Goal: Communication & Community: Answer question/provide support

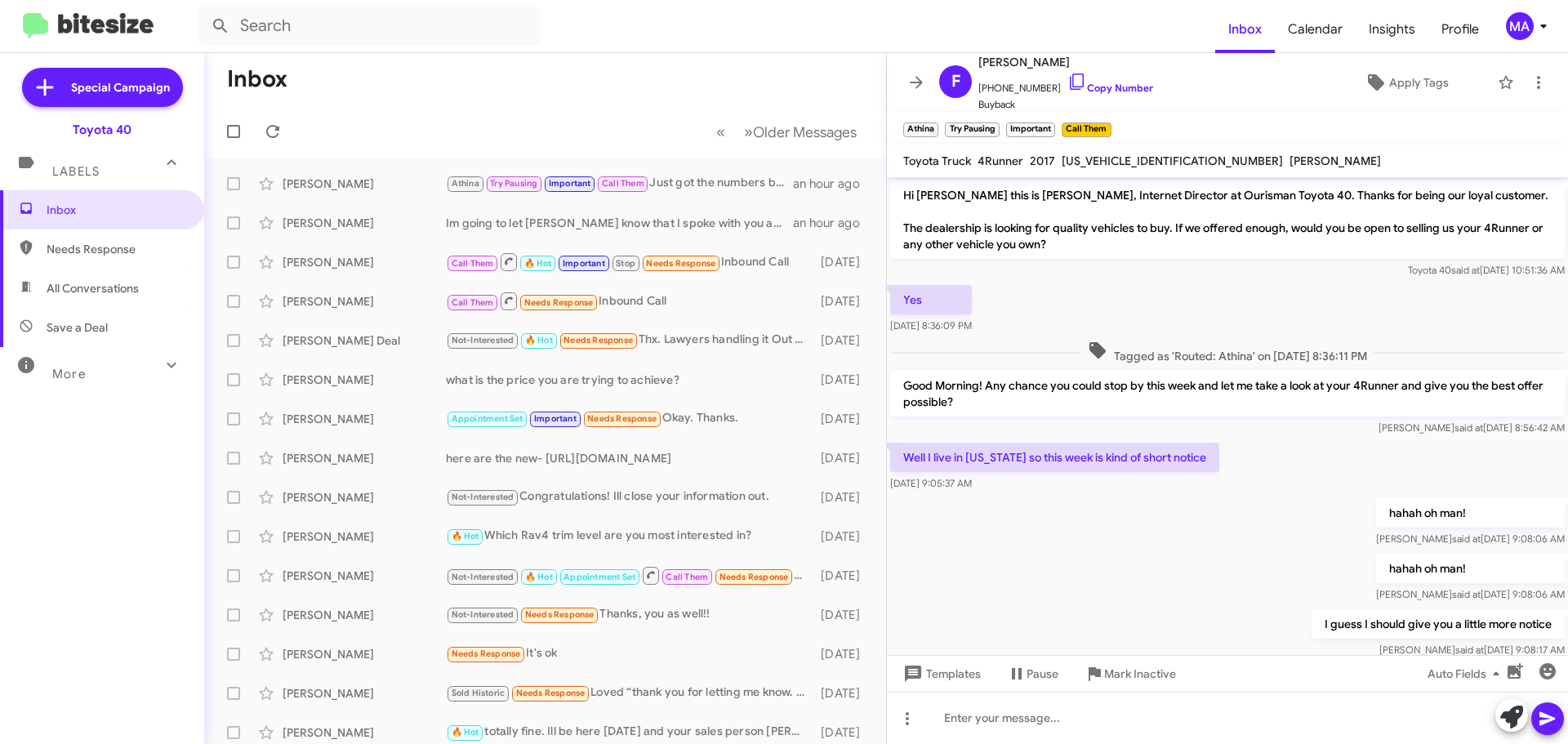
scroll to position [1313, 0]
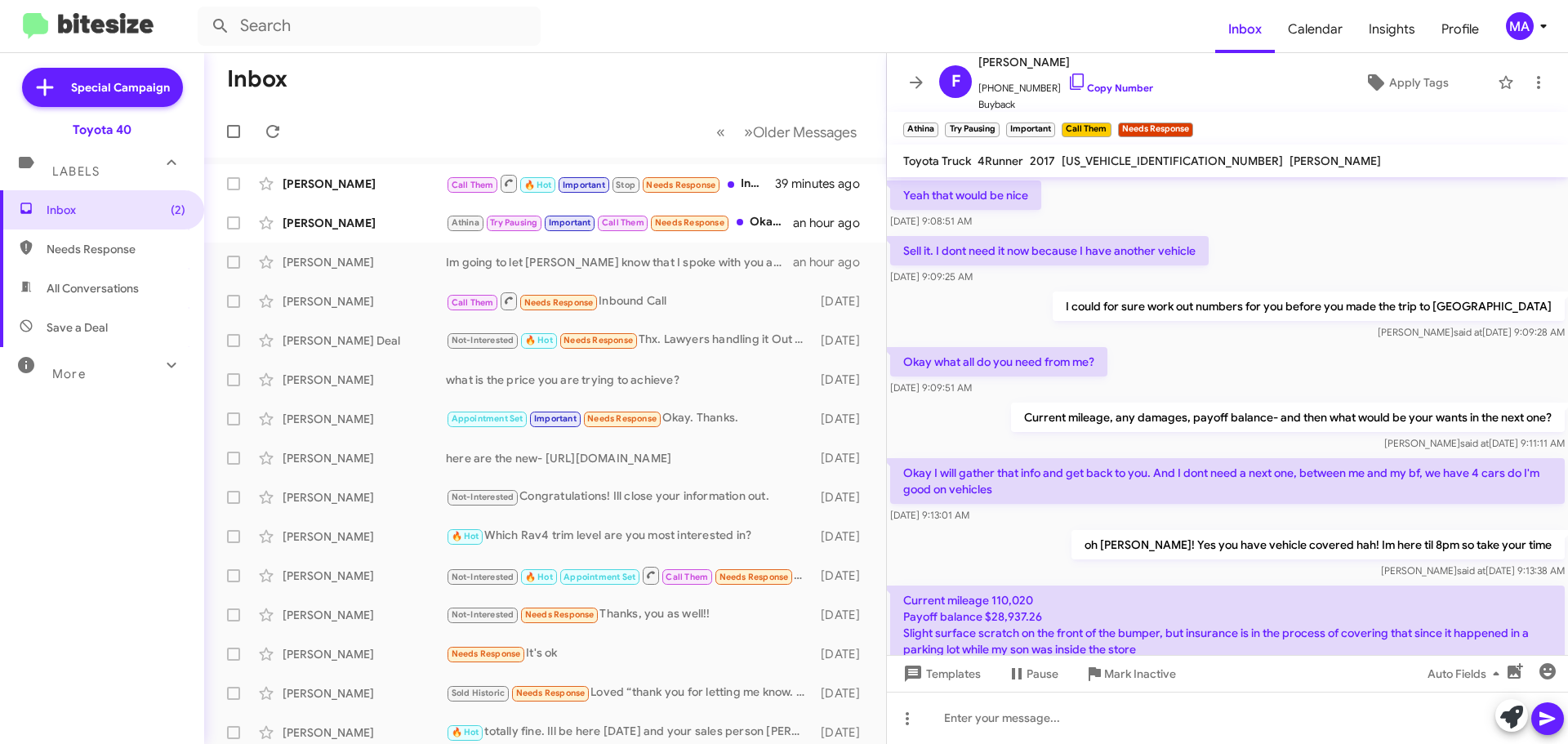
scroll to position [796, 0]
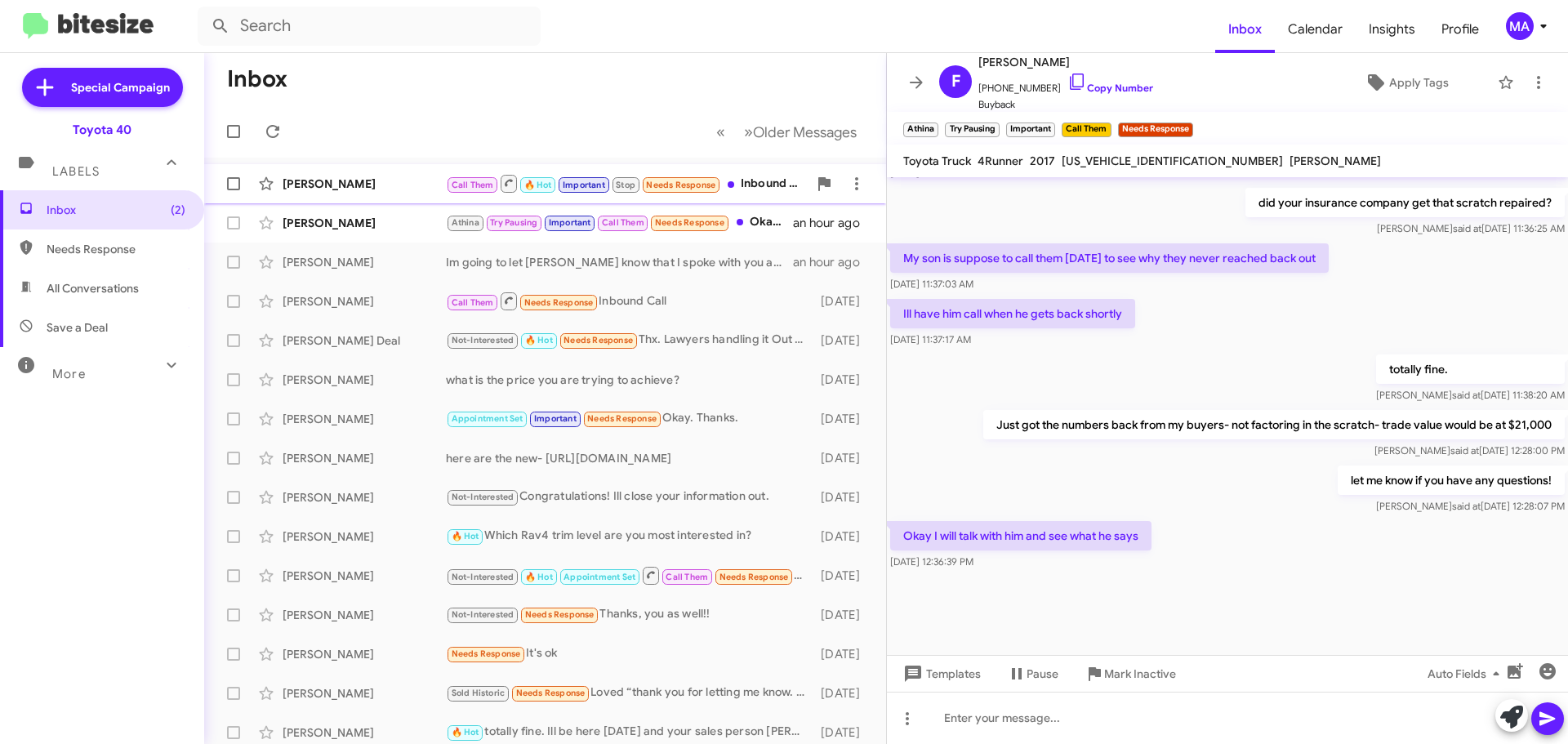
click at [366, 186] on div "[PERSON_NAME]" at bounding box center [364, 184] width 163 height 16
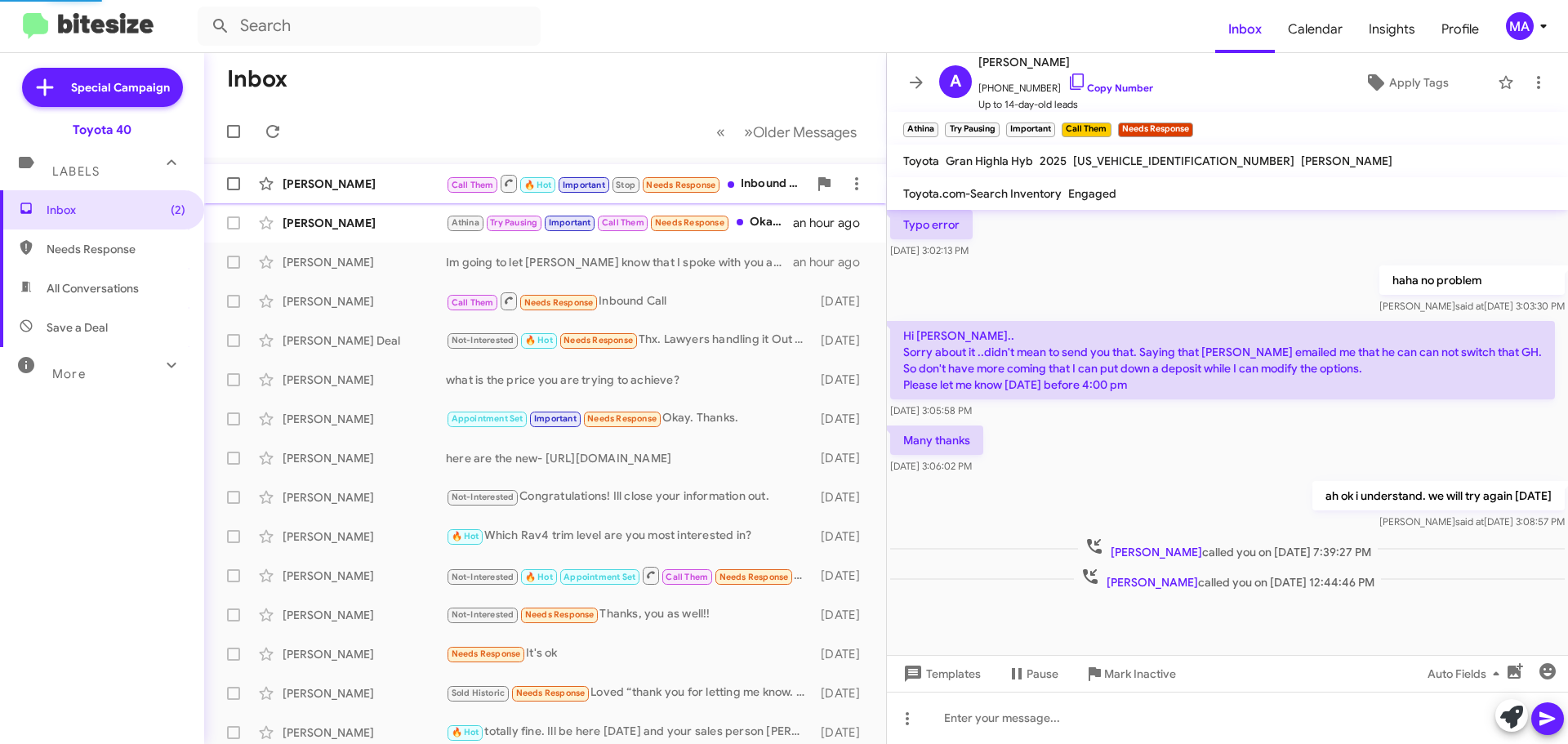
scroll to position [800, 0]
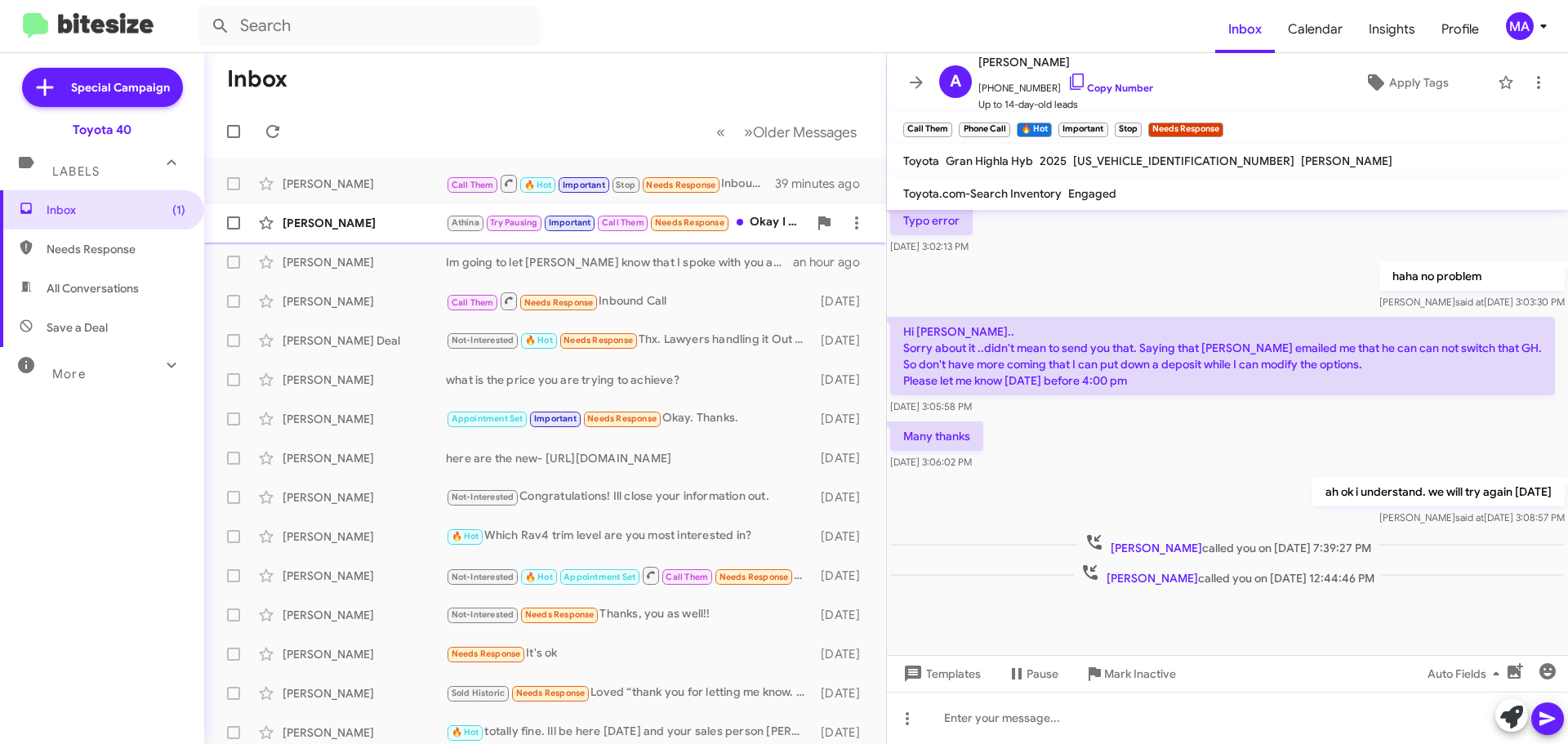
click at [354, 225] on div "[PERSON_NAME]" at bounding box center [364, 223] width 163 height 16
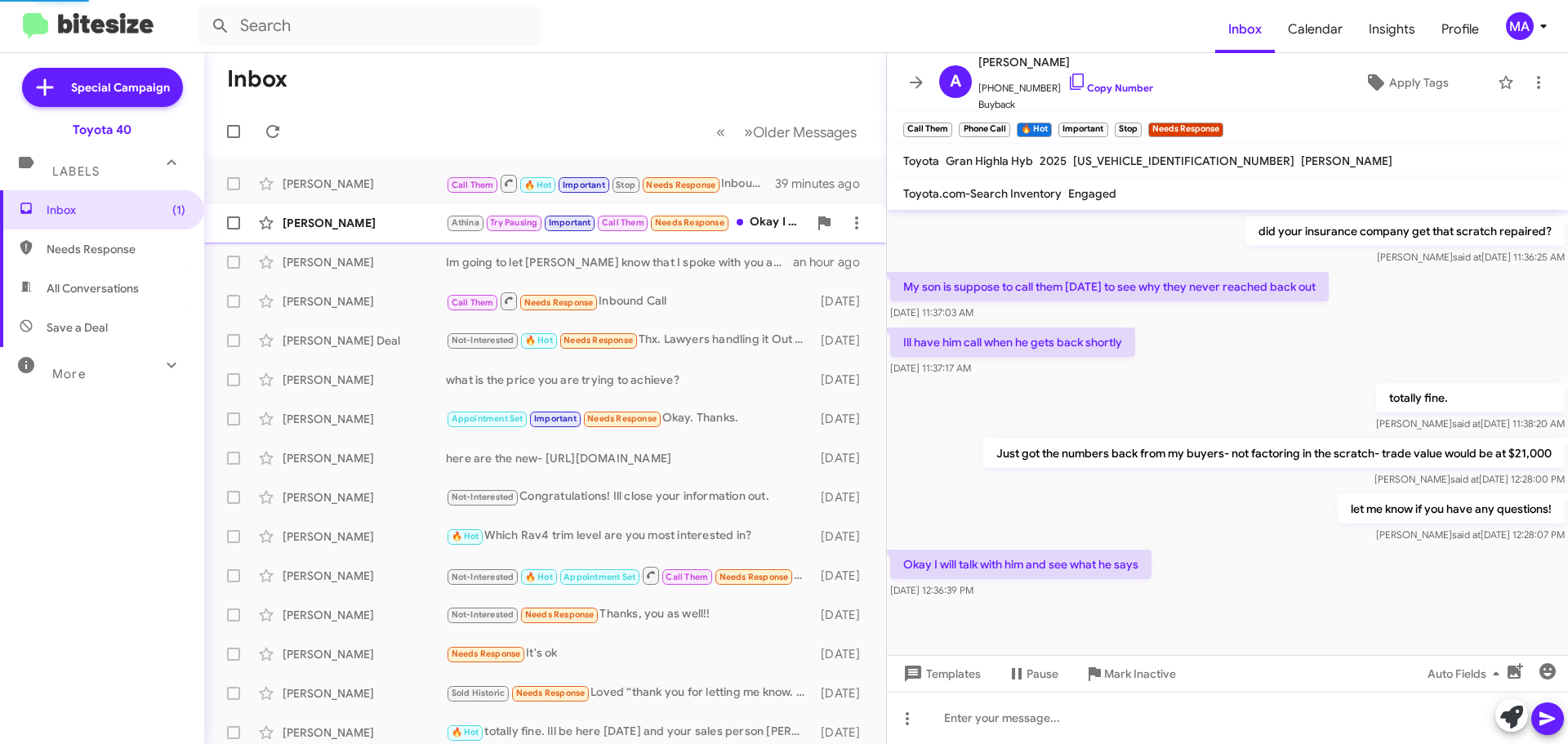
scroll to position [796, 0]
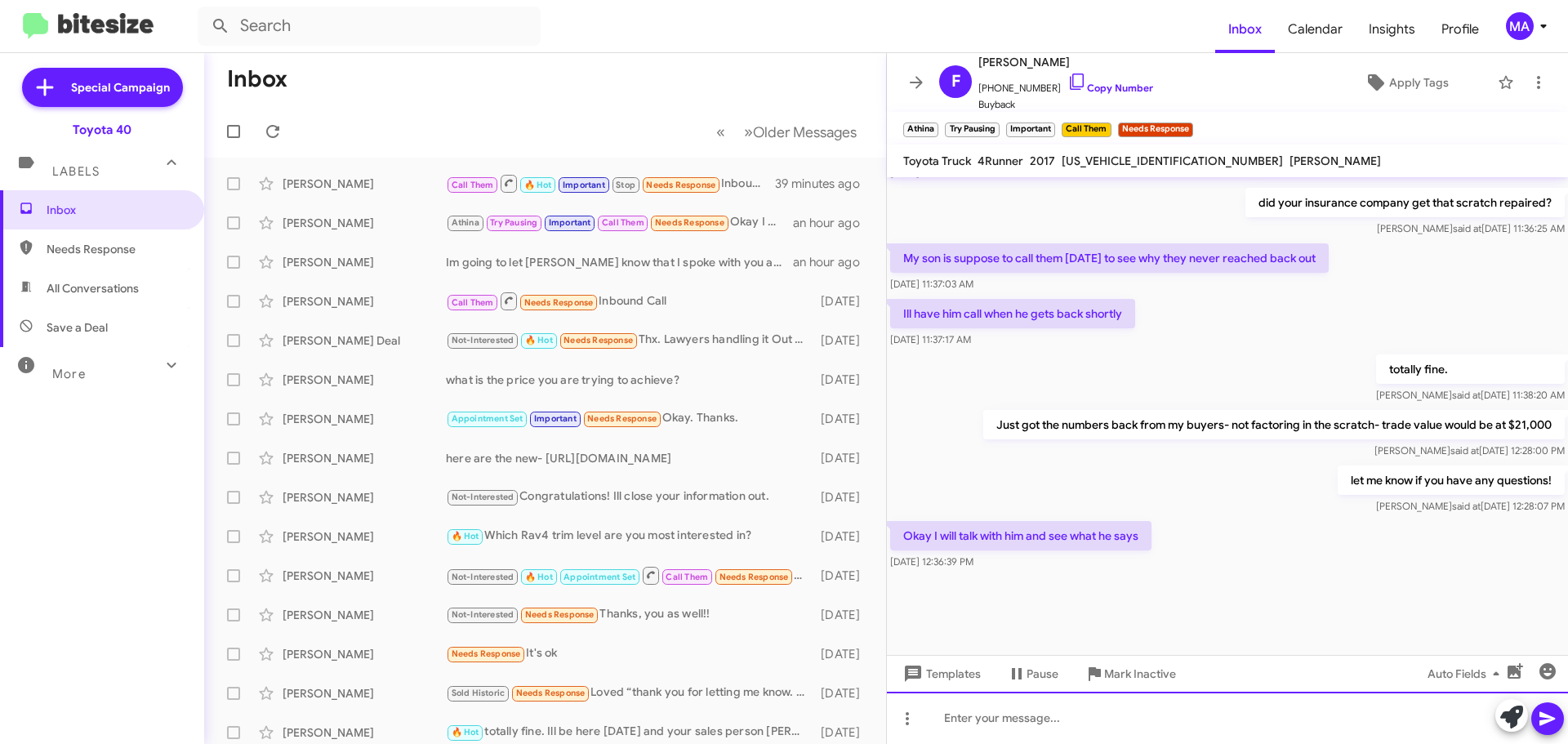
click at [1048, 710] on div at bounding box center [1228, 717] width 682 height 52
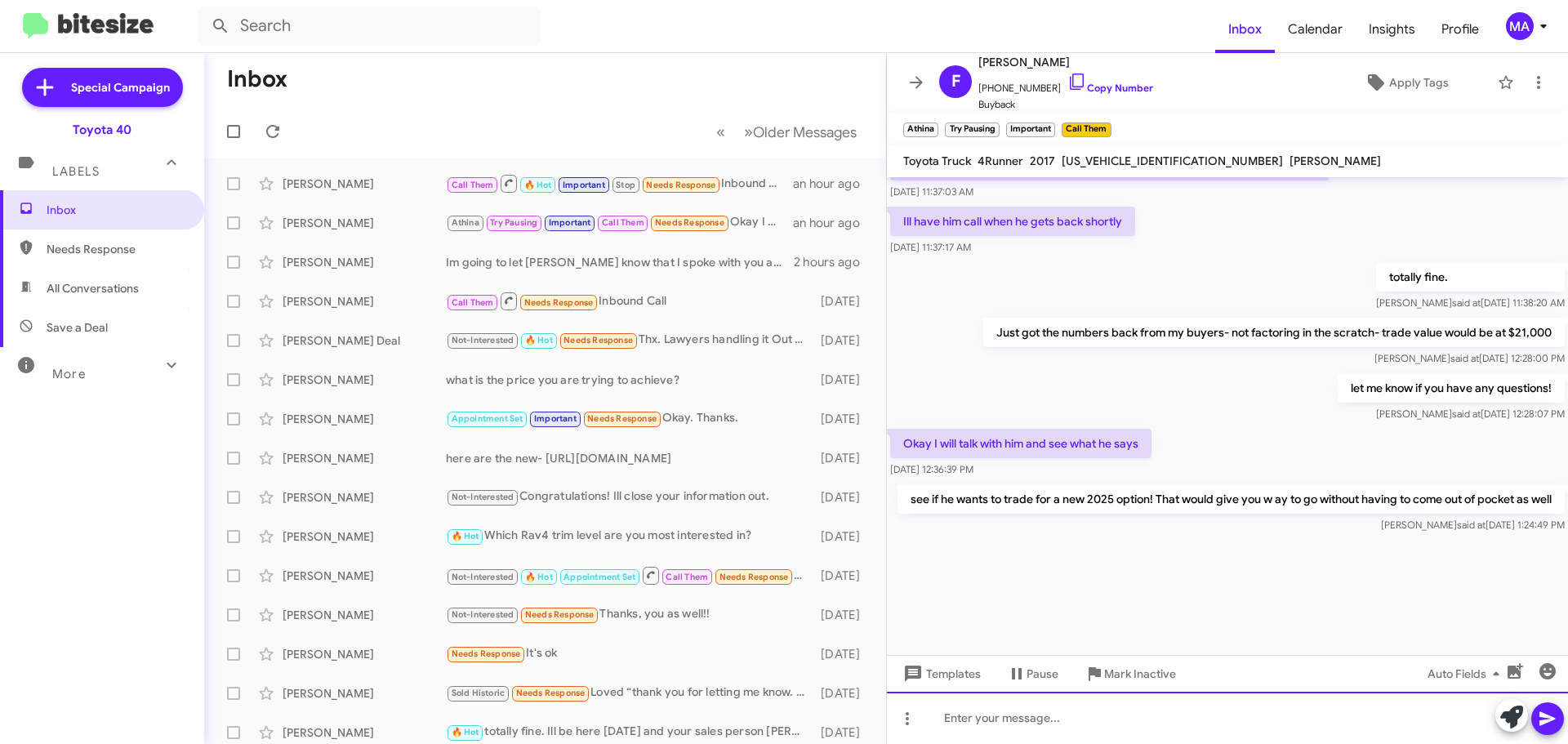
scroll to position [1389, 0]
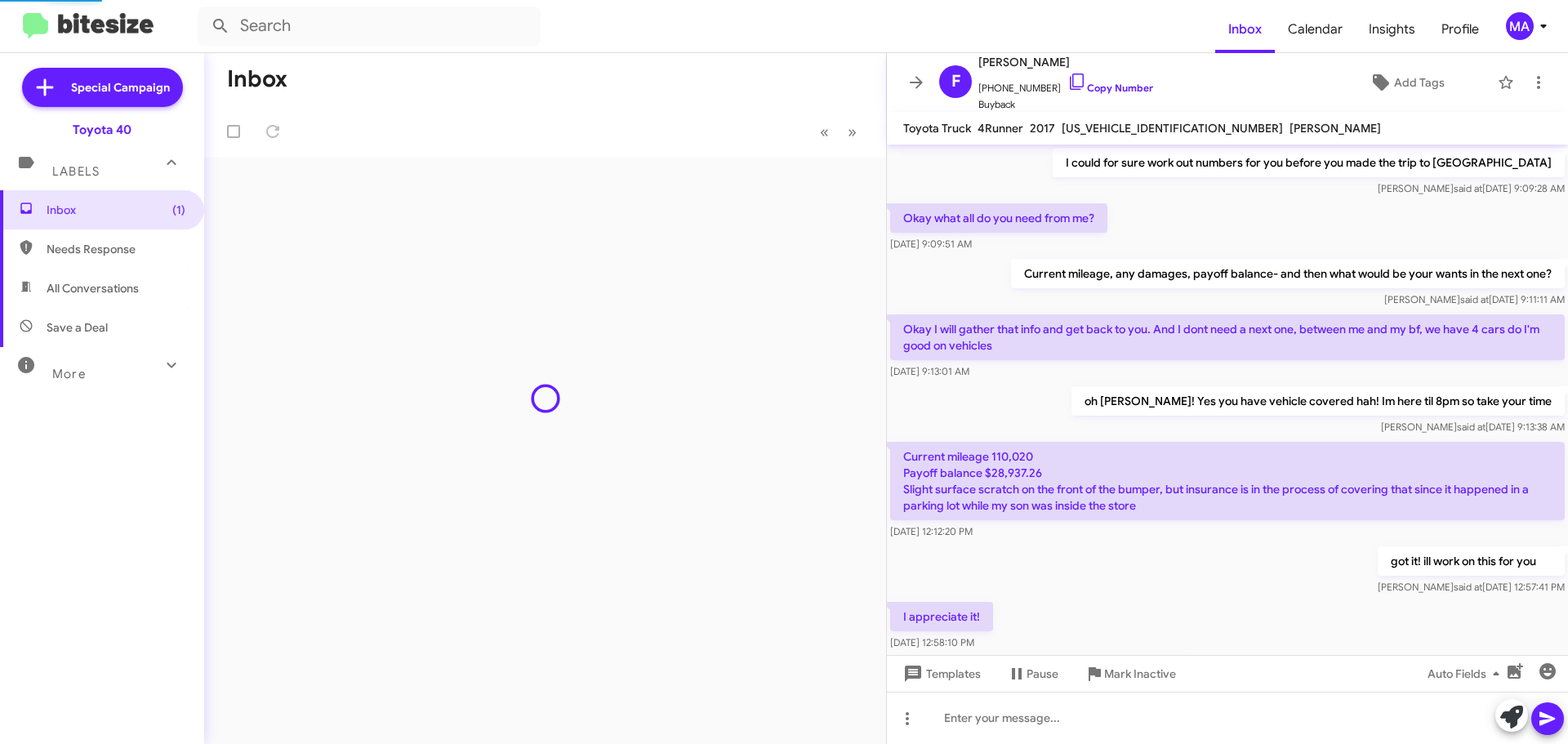
scroll to position [747, 0]
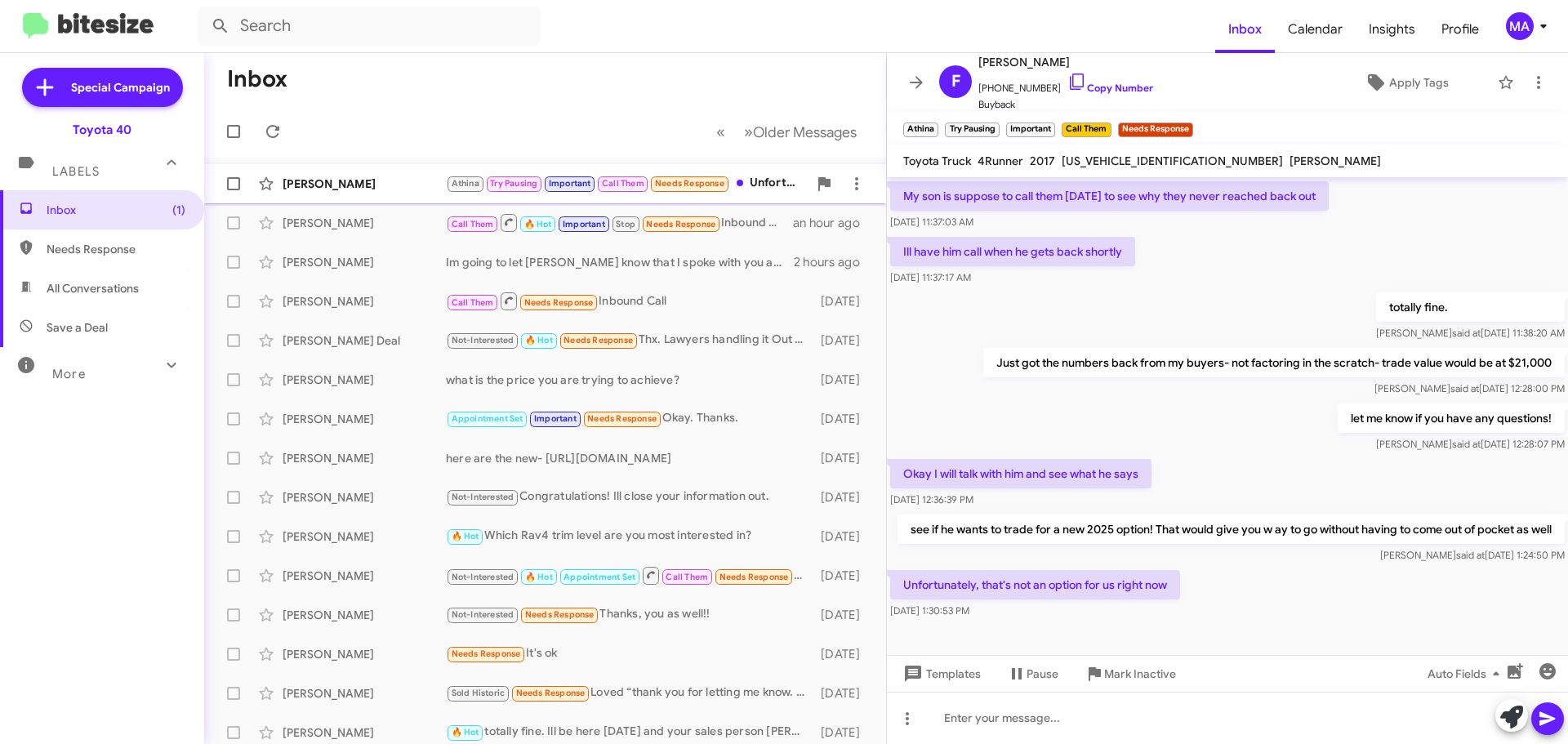
click at [372, 189] on div "[PERSON_NAME]" at bounding box center [364, 184] width 163 height 16
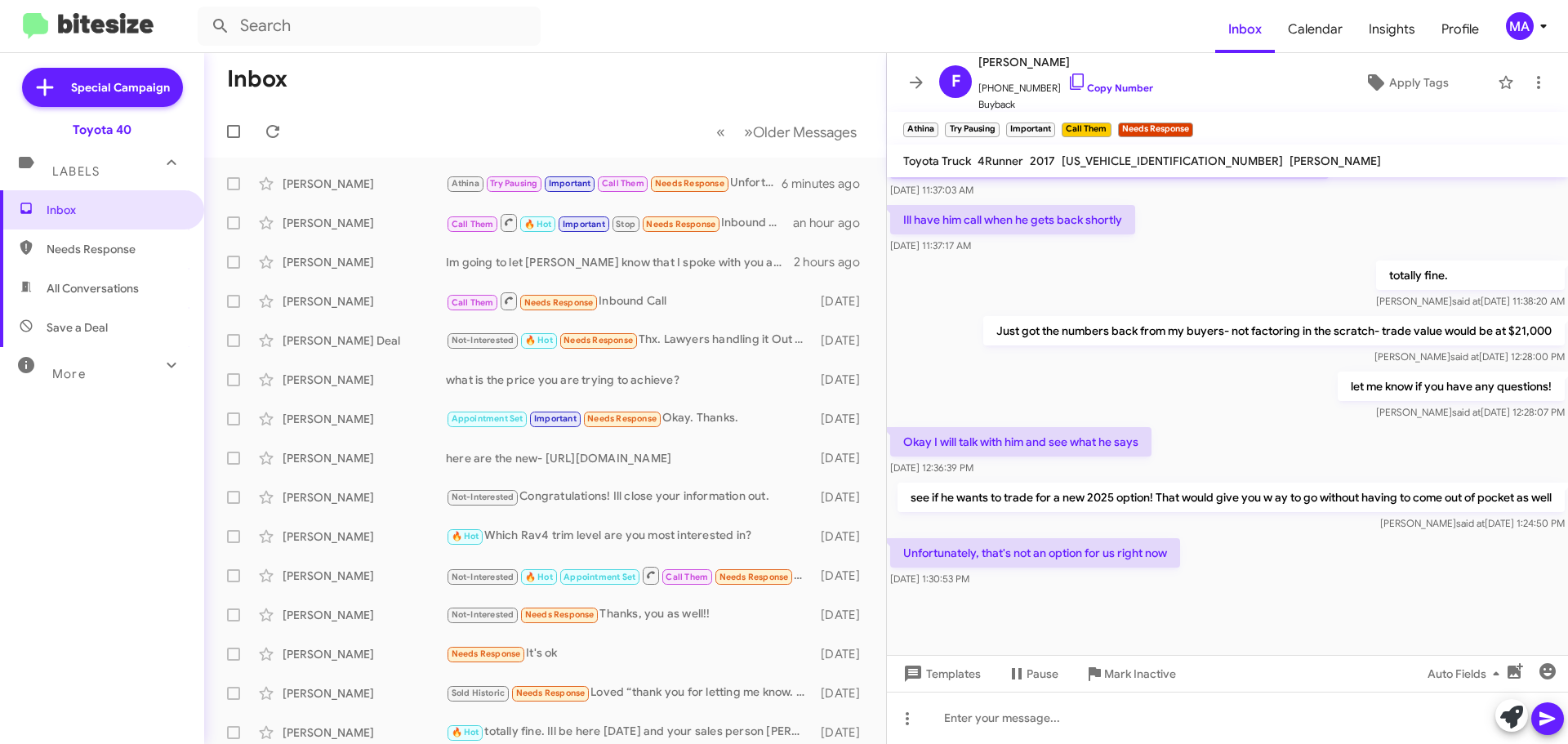
scroll to position [812, 0]
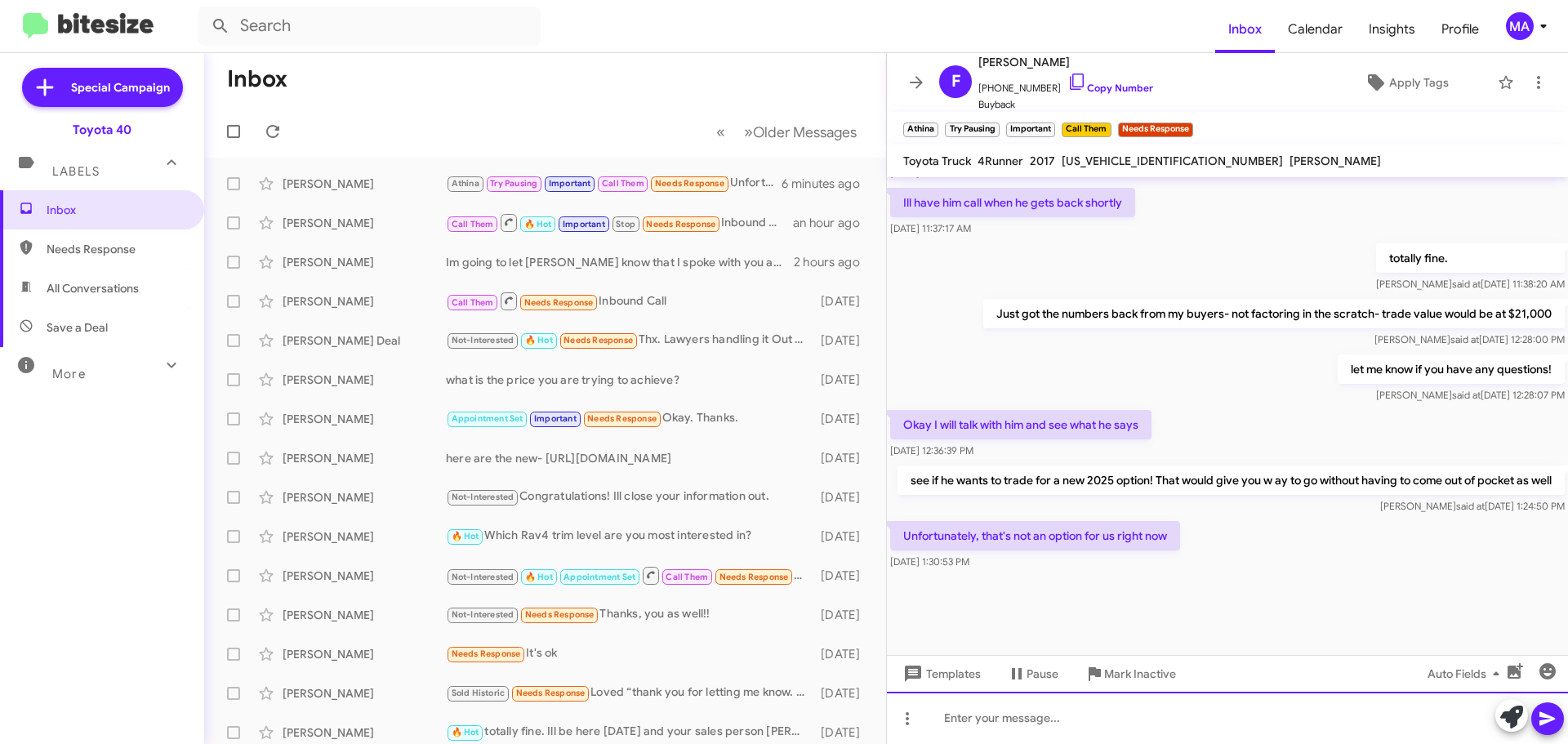
click at [1050, 729] on div at bounding box center [1228, 717] width 682 height 52
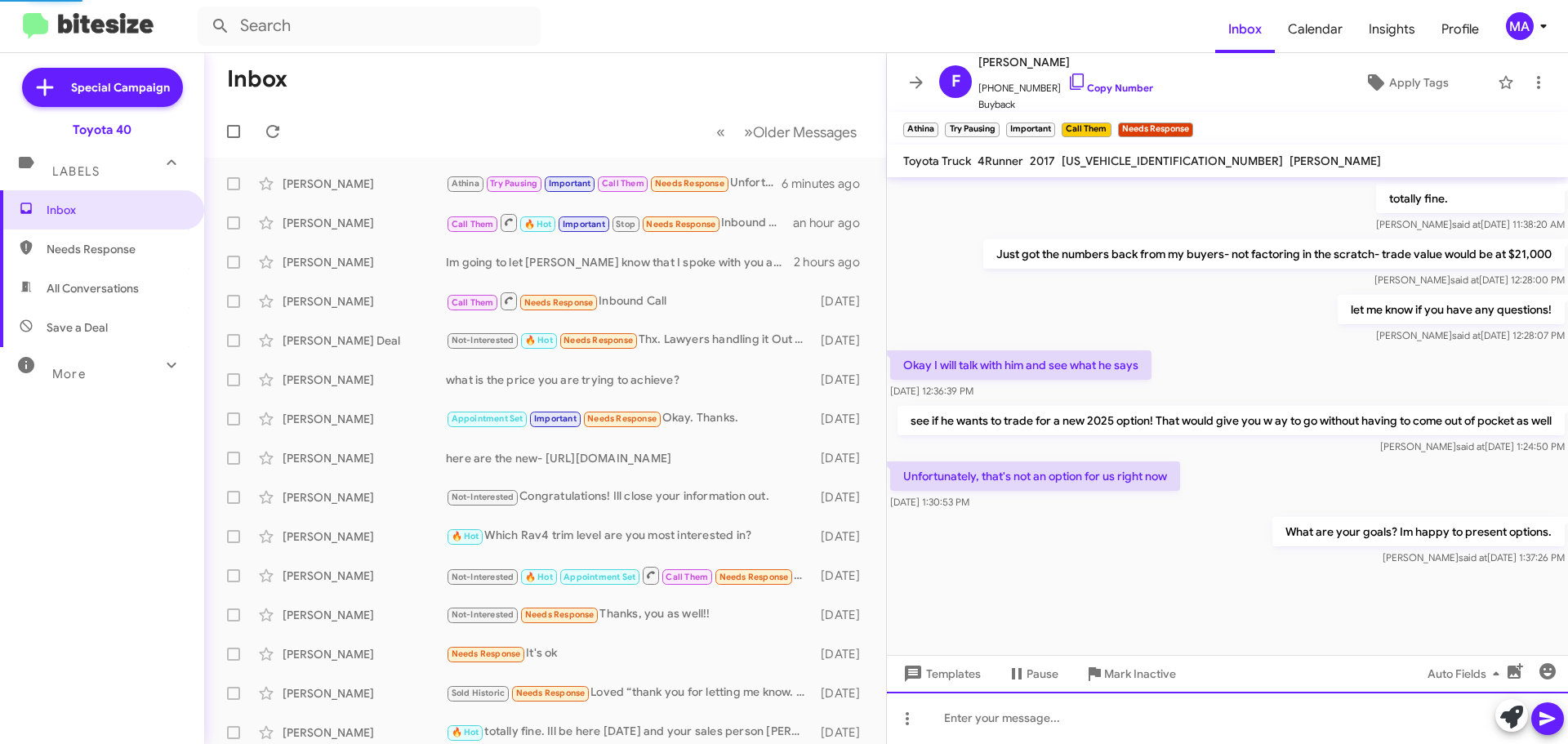
scroll to position [0, 0]
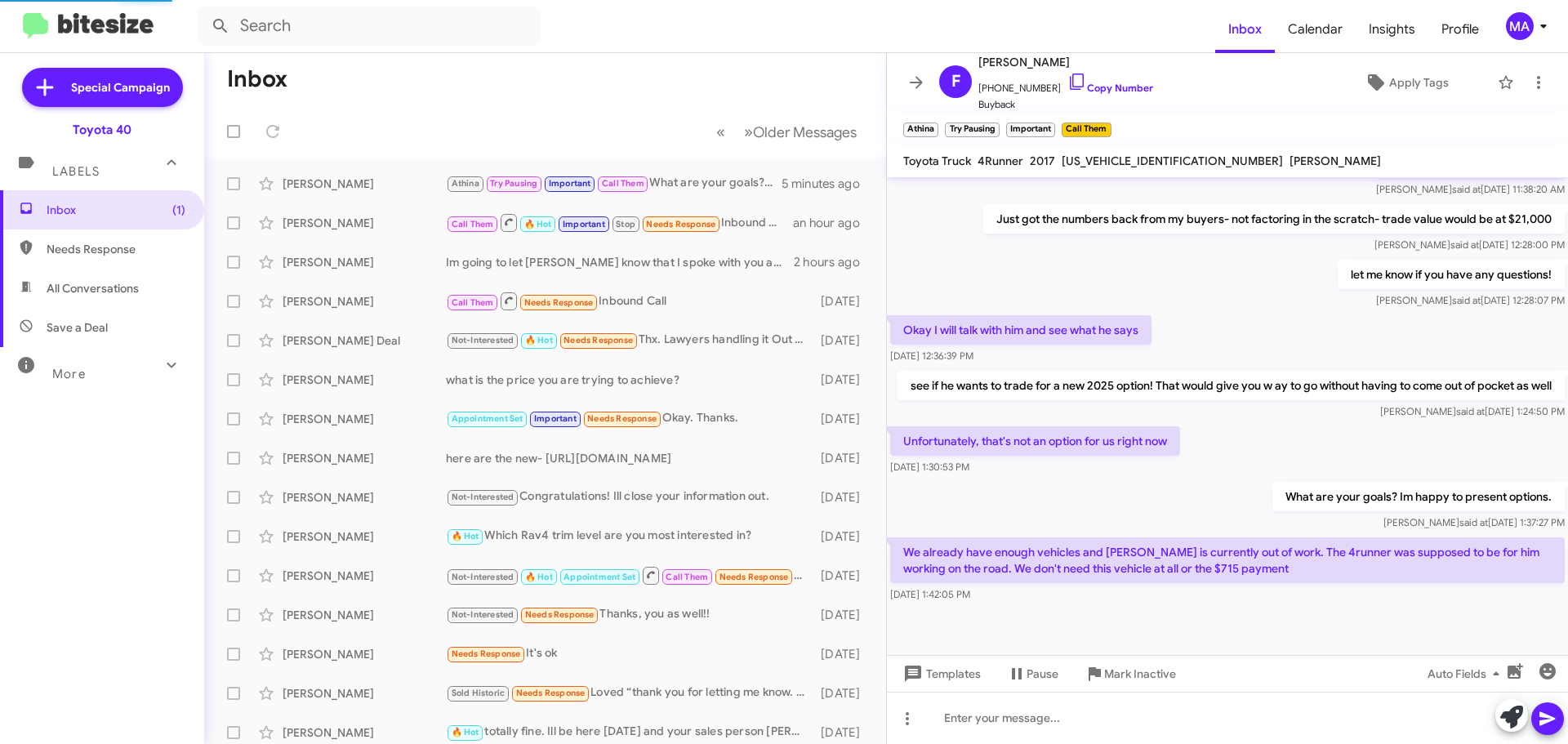
scroll to position [829, 0]
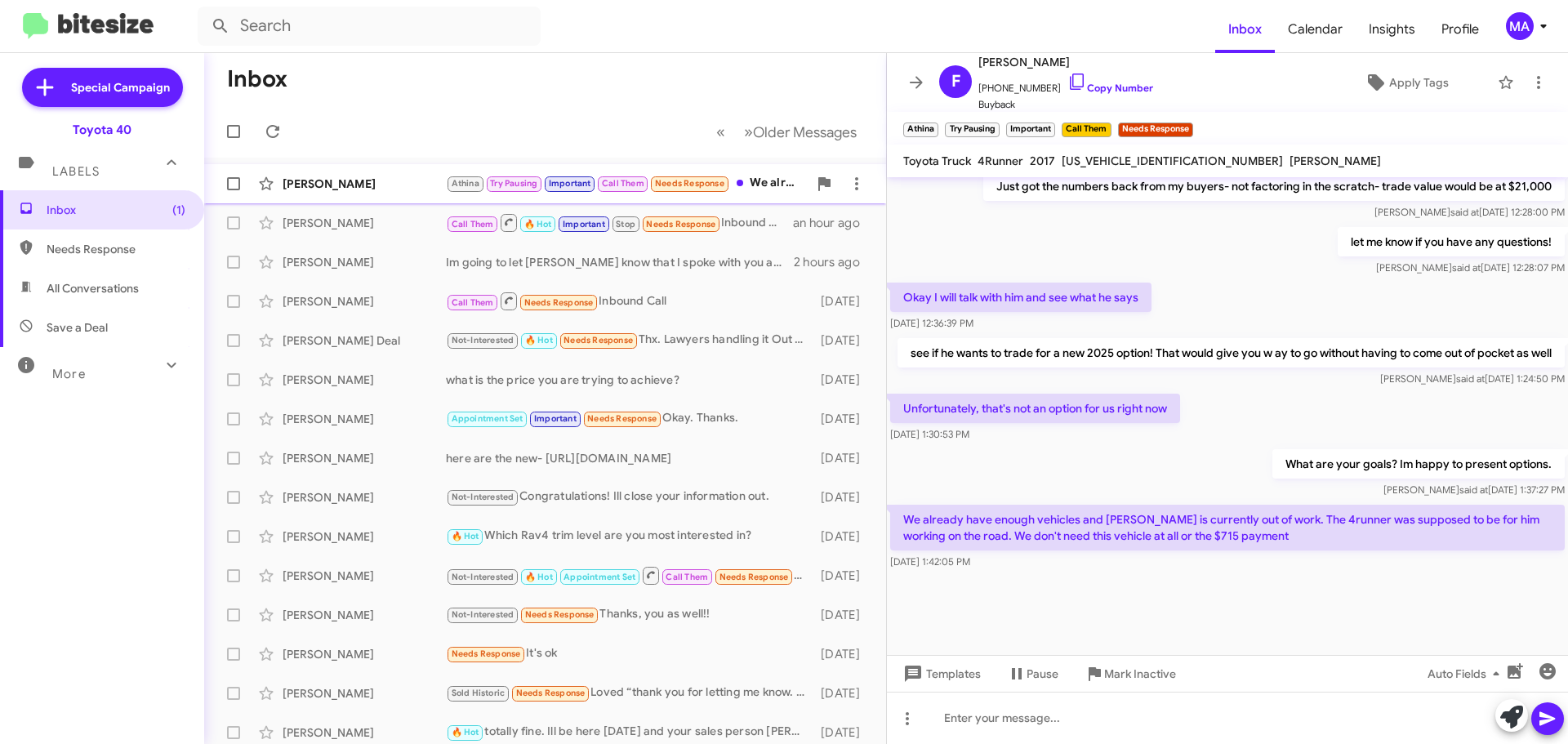
click at [357, 186] on div "[PERSON_NAME]" at bounding box center [364, 184] width 163 height 16
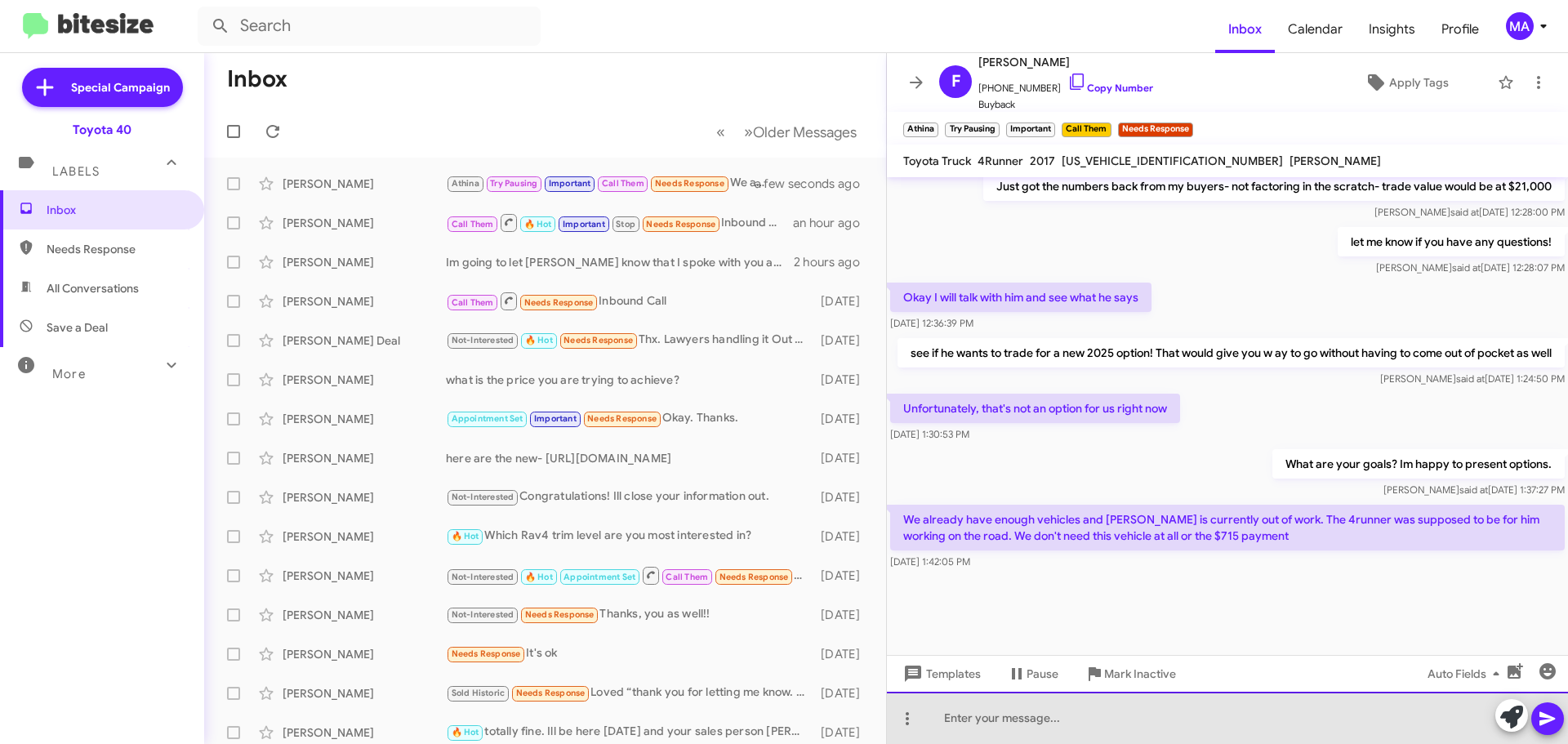
click at [981, 723] on div at bounding box center [1228, 717] width 682 height 52
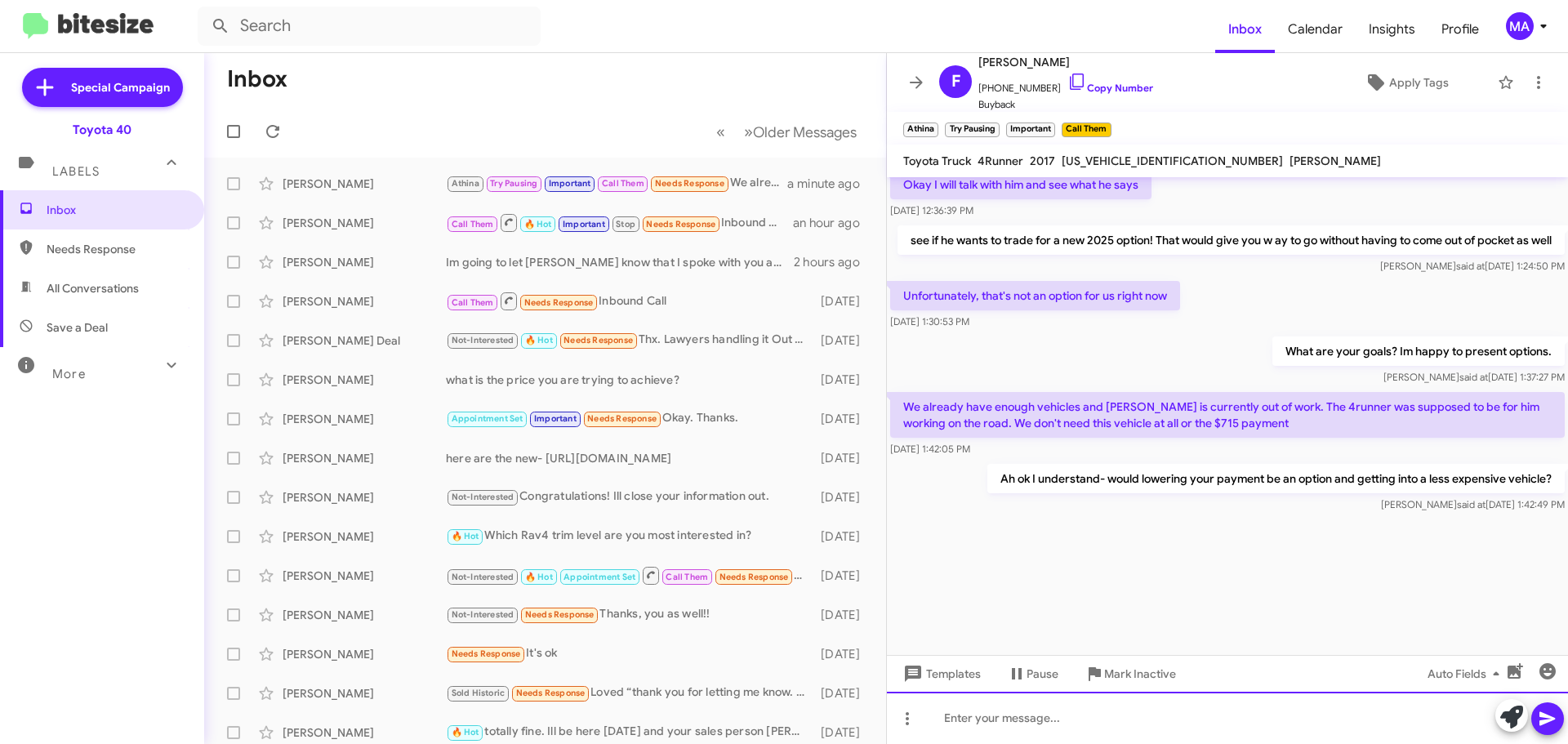
scroll to position [1703, 0]
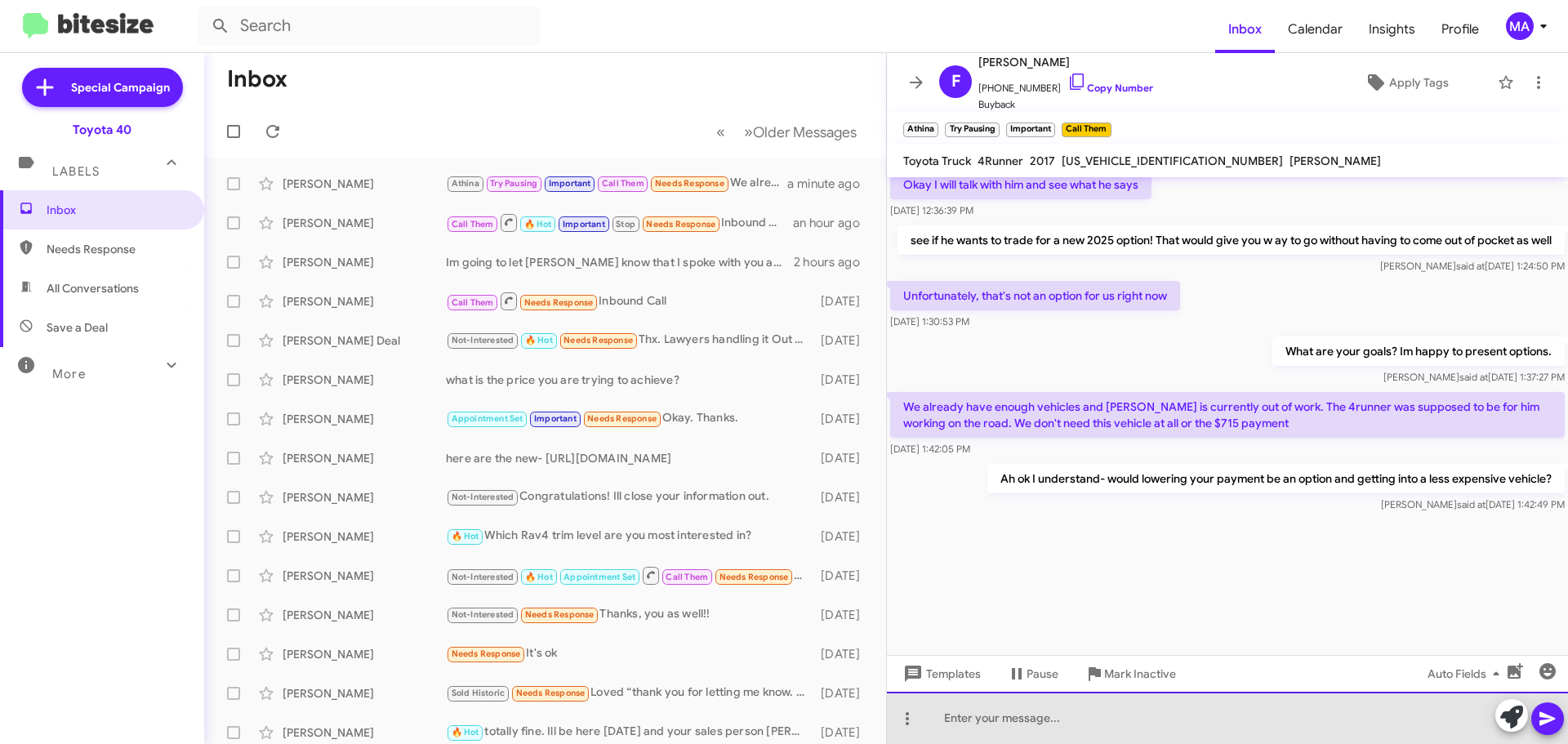
click at [1117, 719] on div at bounding box center [1228, 717] width 682 height 52
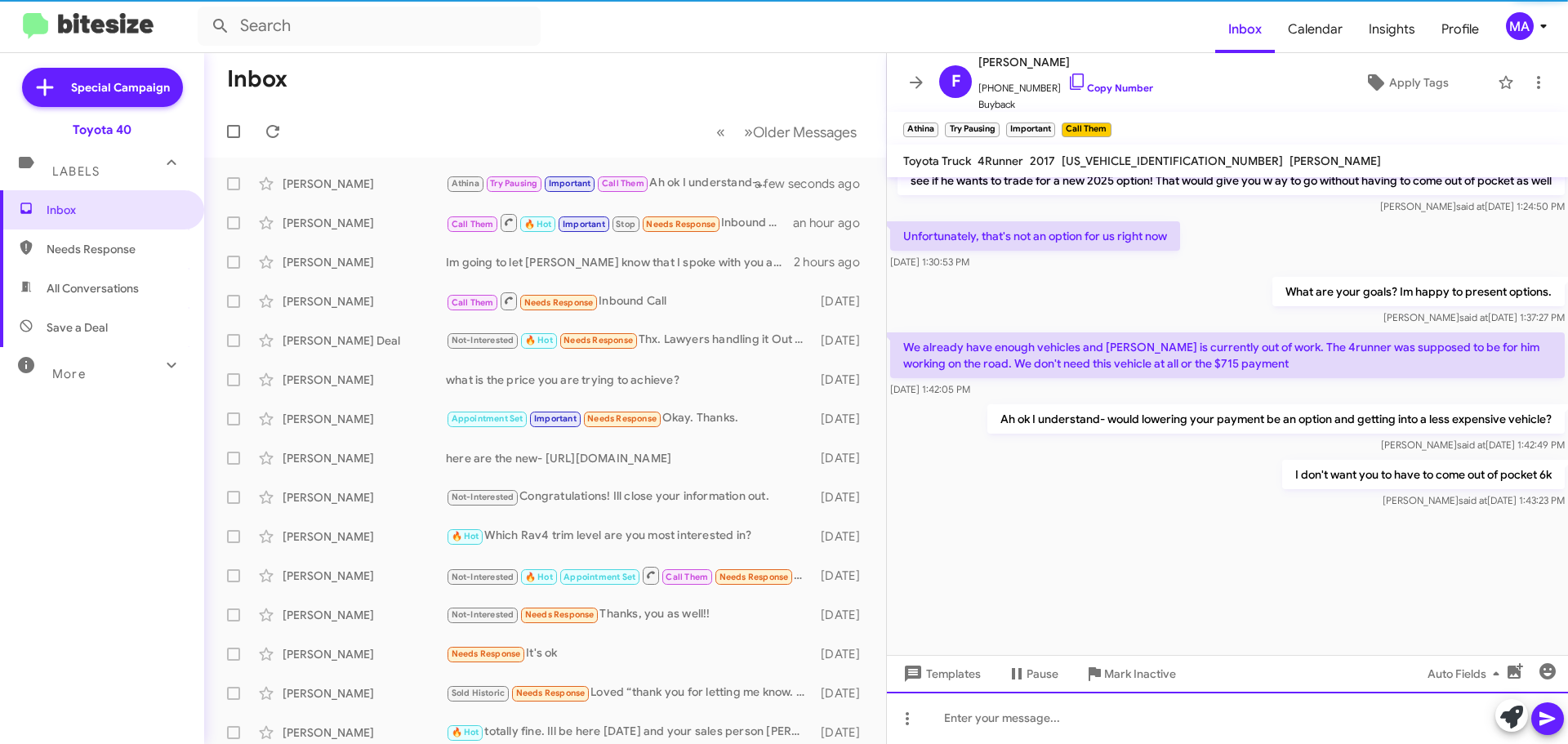
scroll to position [1763, 0]
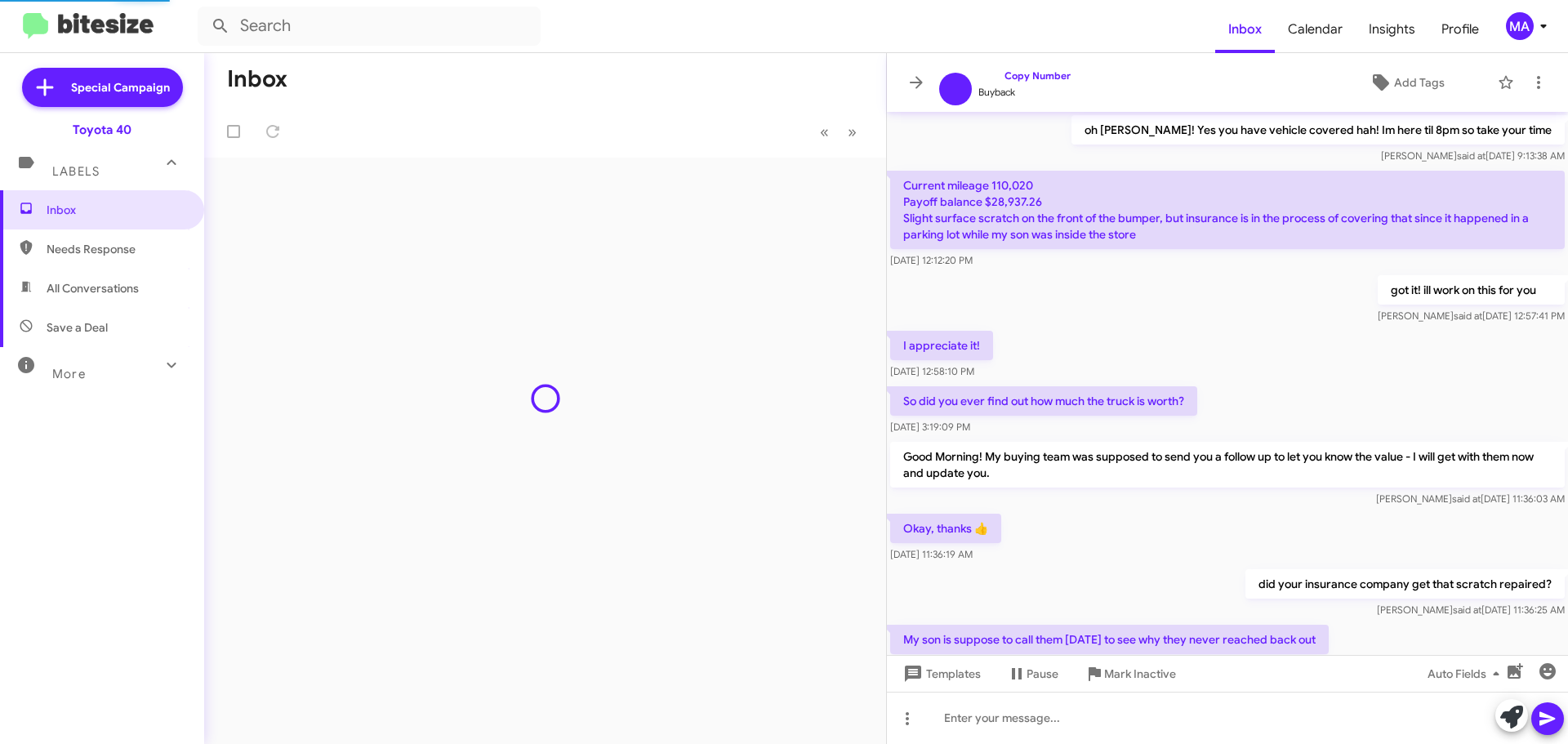
scroll to position [747, 0]
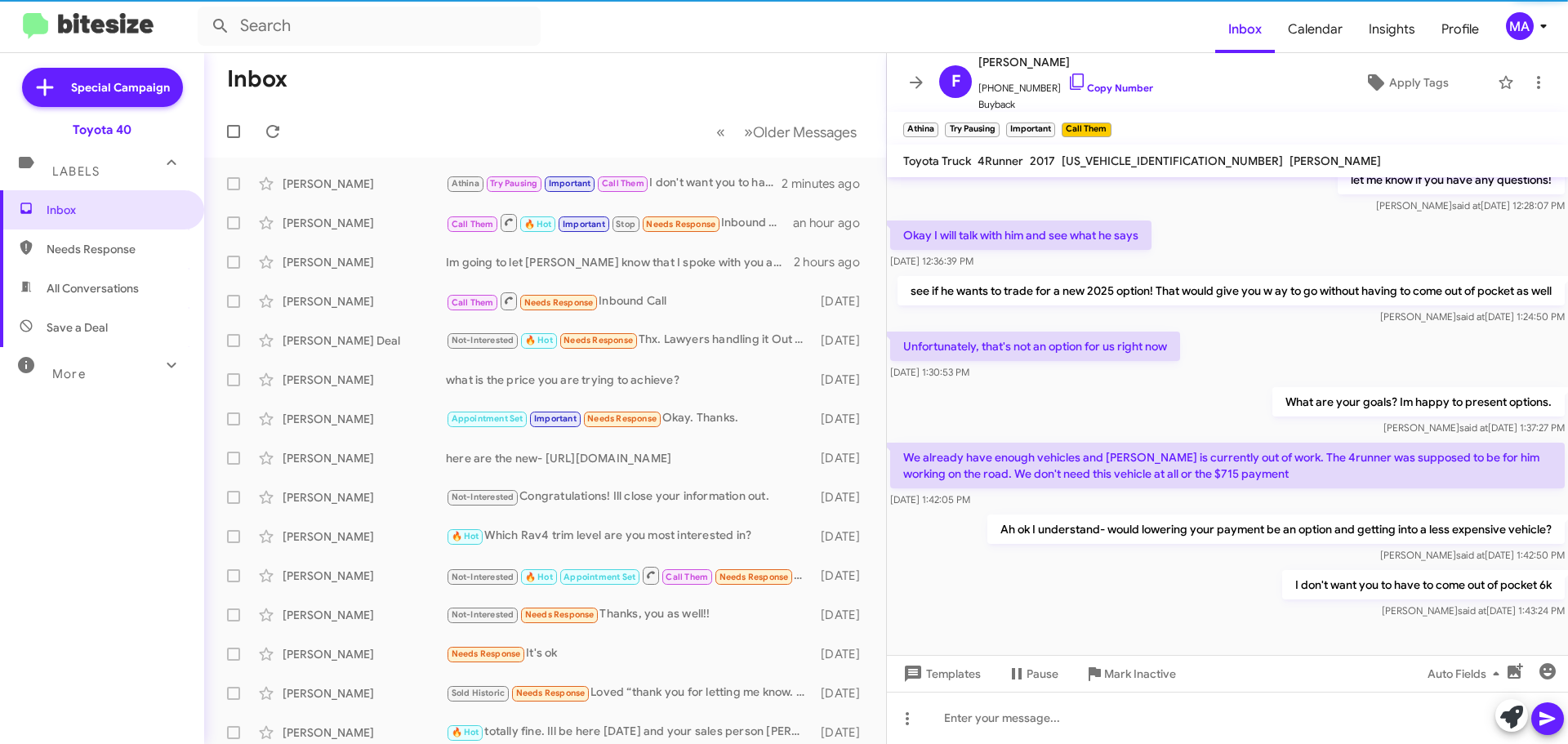
click at [80, 323] on span "Save a Deal" at bounding box center [77, 328] width 61 height 16
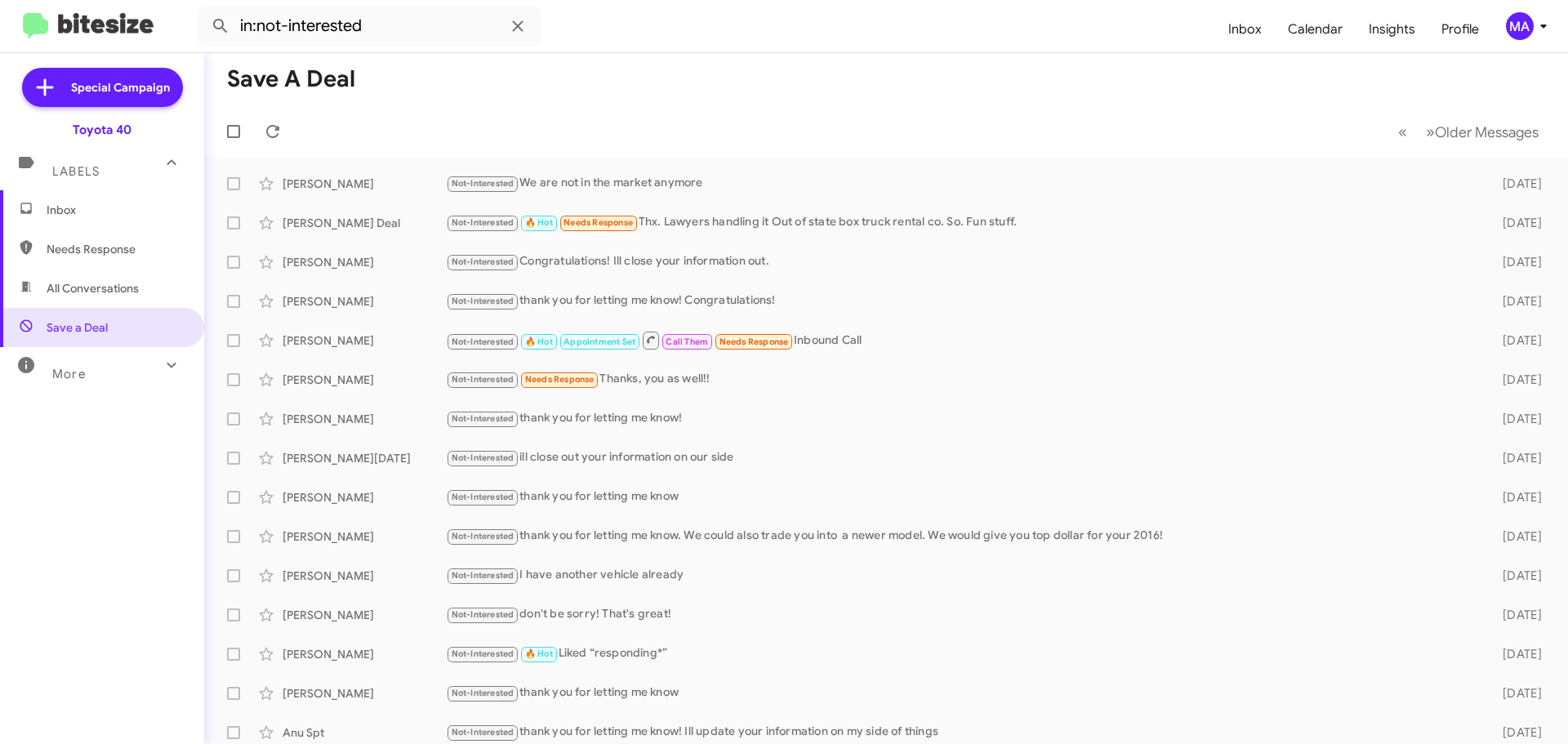
click at [62, 282] on span "All Conversations" at bounding box center [92, 288] width 92 height 16
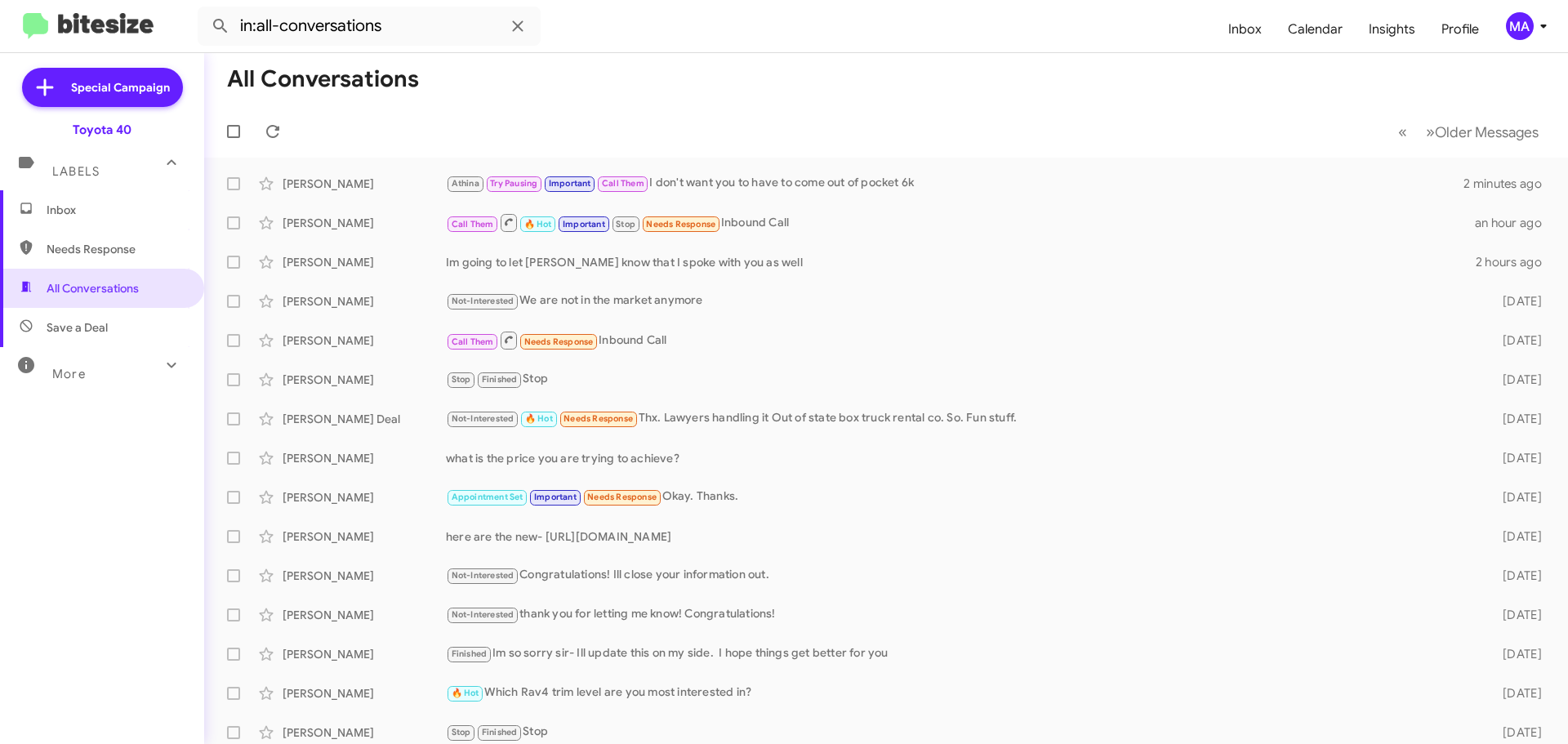
click at [107, 241] on span "Needs Response" at bounding box center [116, 249] width 138 height 16
type input "in:needs-response"
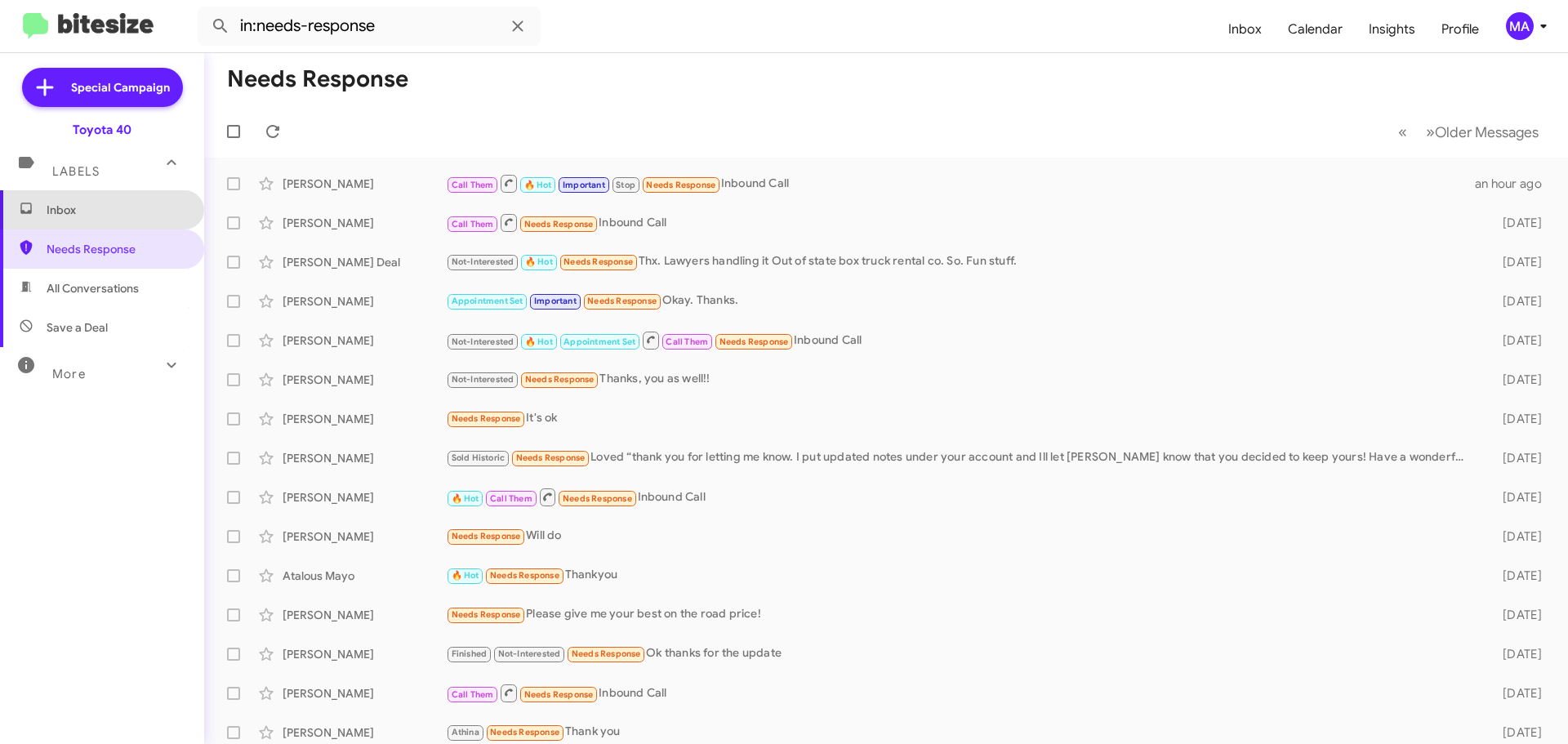
click at [102, 223] on span "Inbox" at bounding box center [102, 209] width 204 height 39
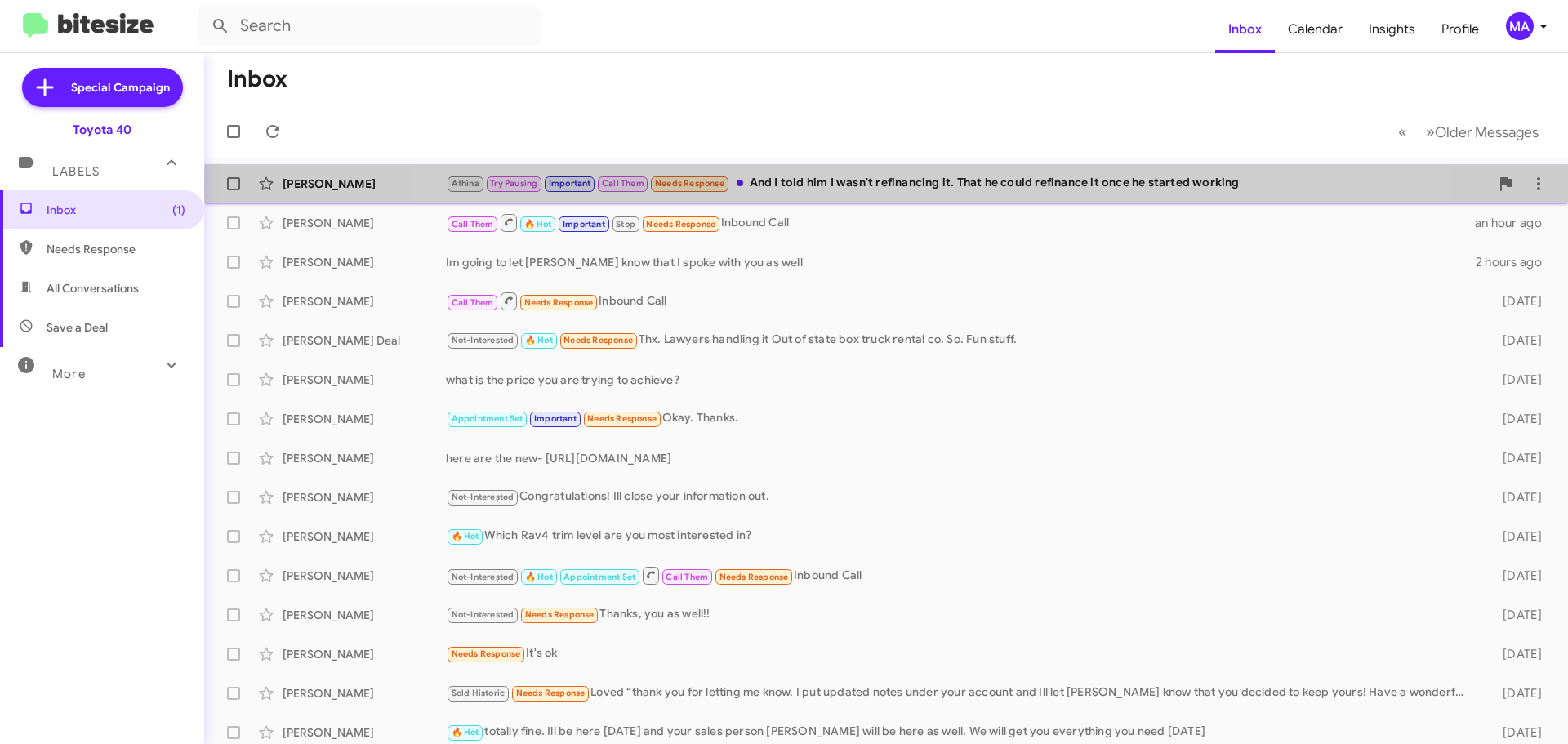
click at [912, 186] on div "Athina Try Pausing Important Call Them Needs Response And I told him I wasn't r…" at bounding box center [968, 183] width 1044 height 19
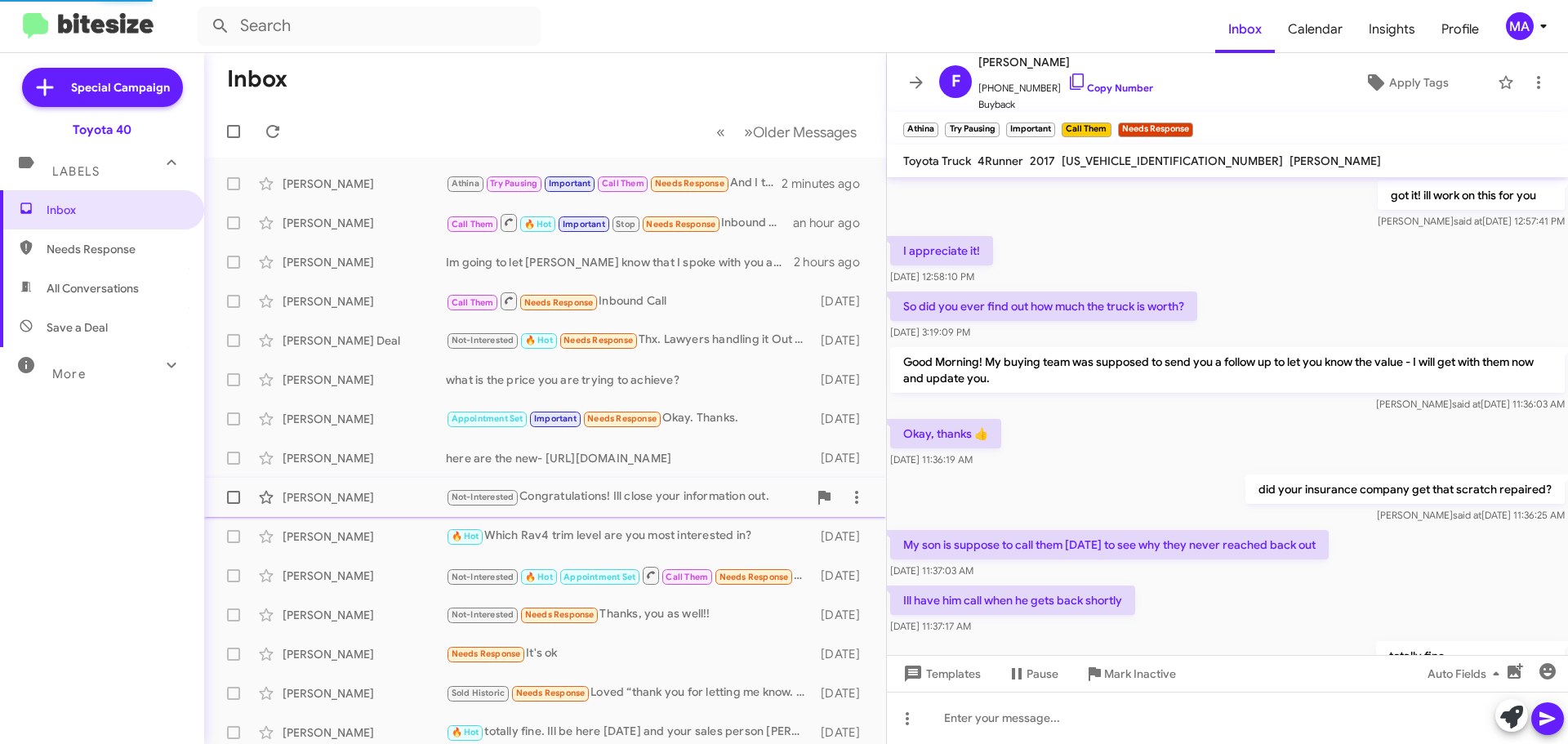
scroll to position [763, 0]
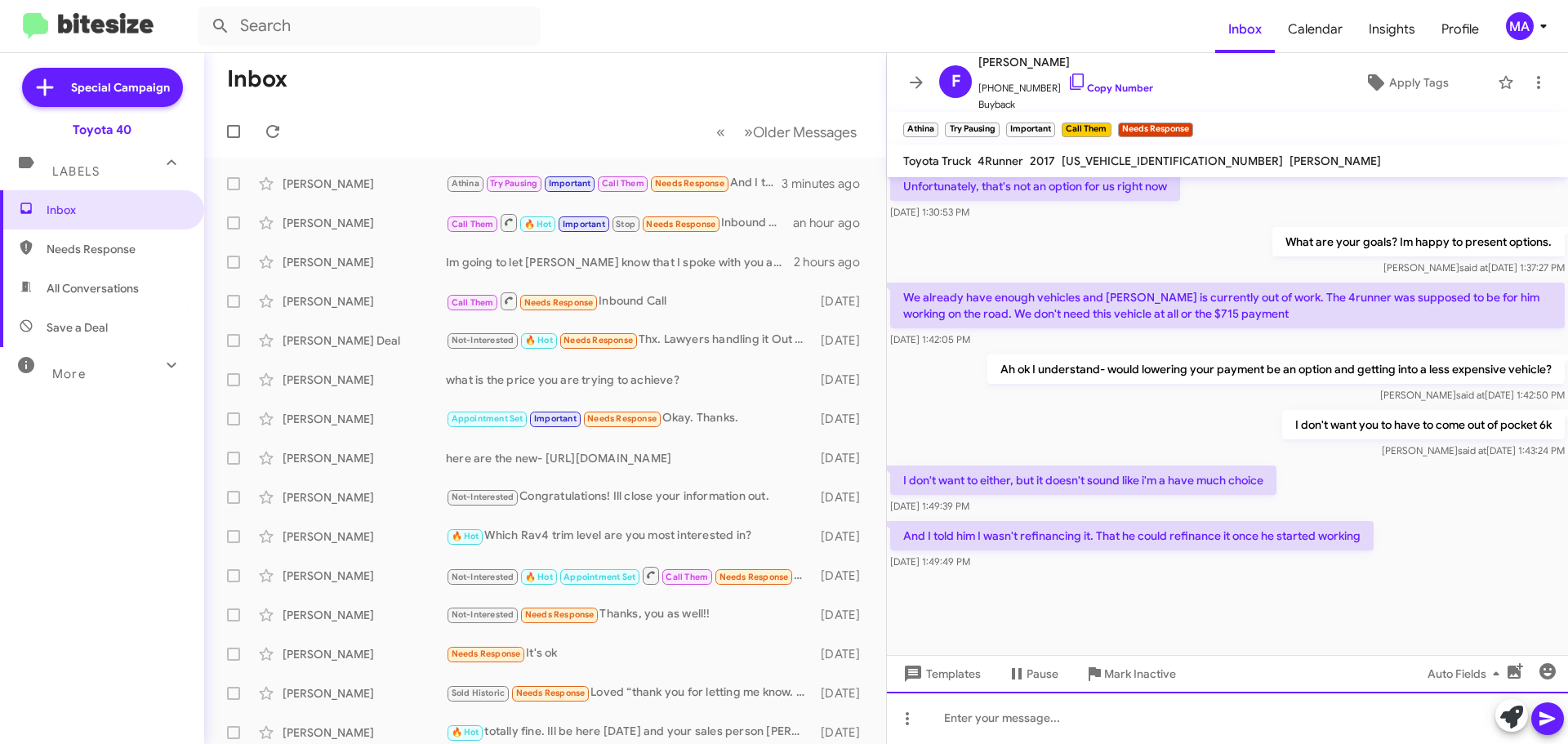
click at [1023, 717] on div at bounding box center [1228, 717] width 682 height 52
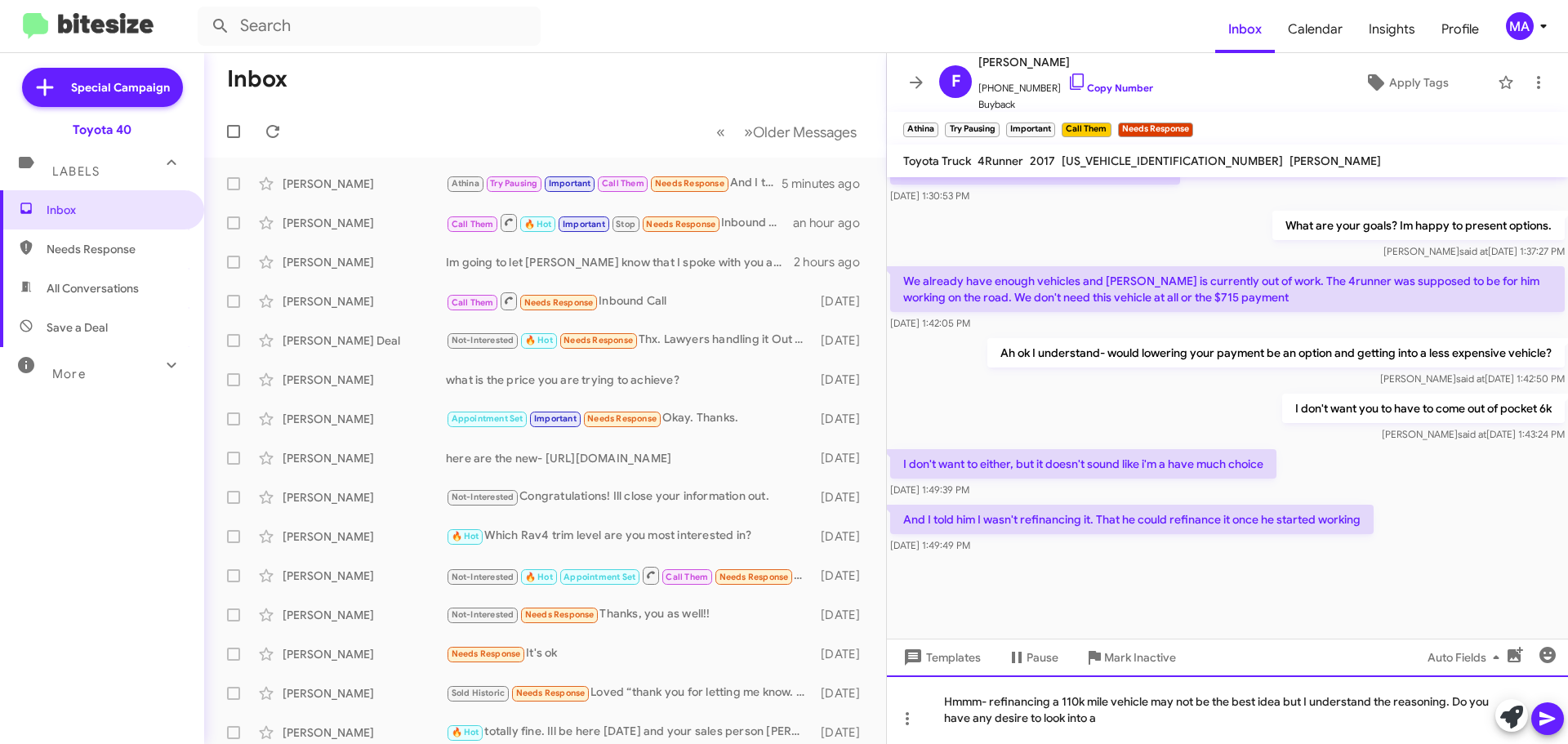
click at [1127, 724] on div "Hmmm- refinancing a 110k mile vehicle may not be the best idea but I understand…" at bounding box center [1228, 708] width 682 height 68
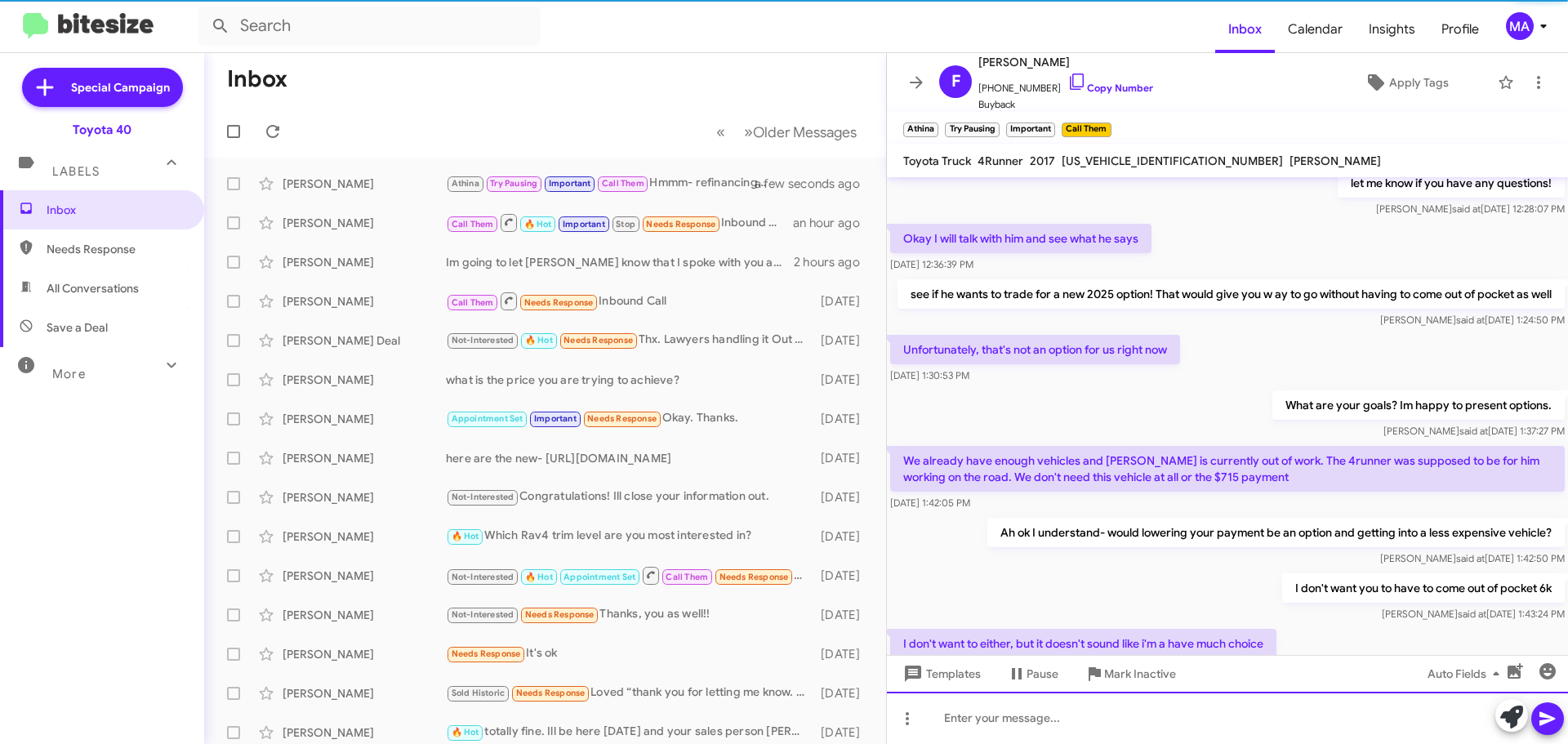
scroll to position [1958, 0]
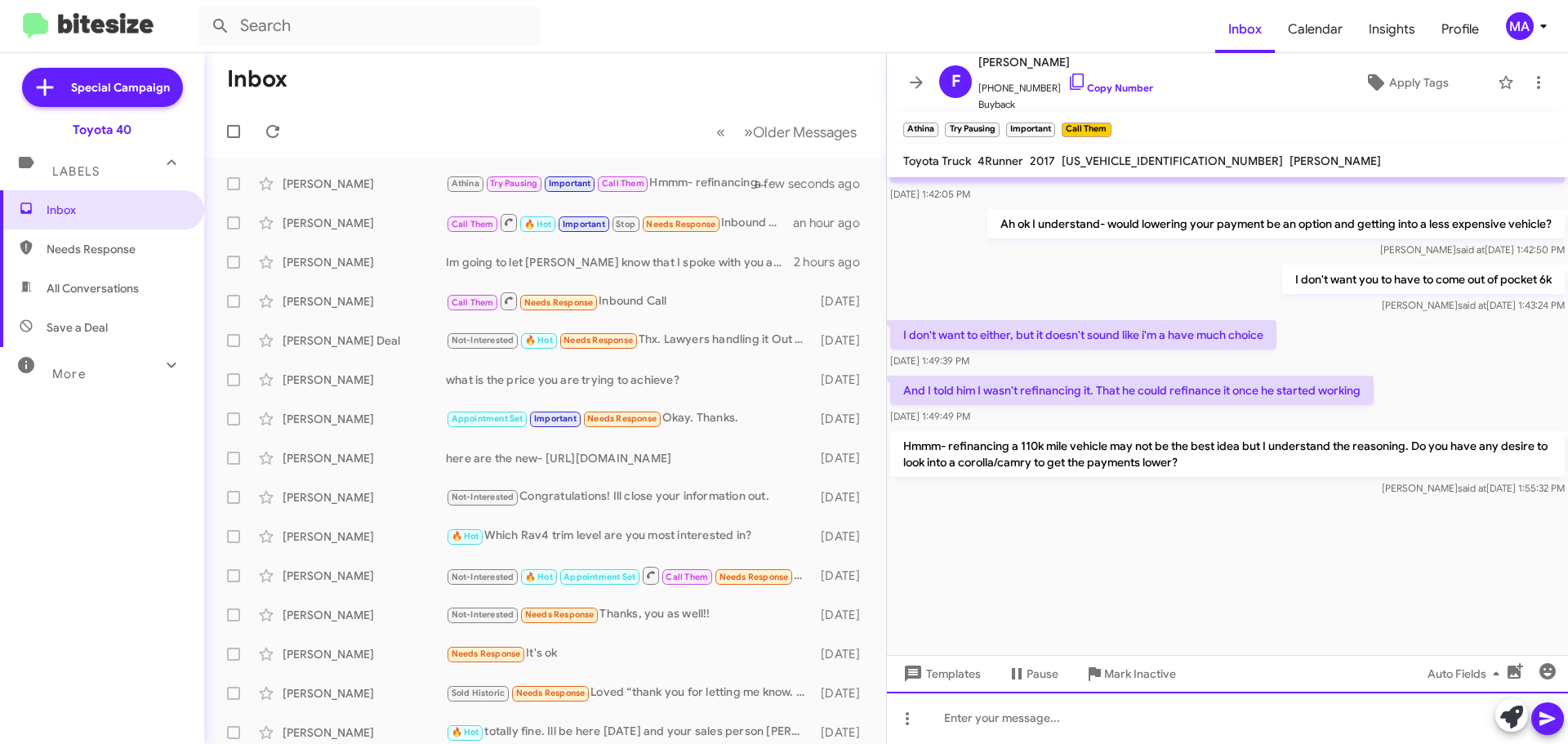
click at [997, 713] on div at bounding box center [1228, 717] width 682 height 52
click at [1325, 724] on div "We could also set you up with 90 day deferral for the first payment!" at bounding box center [1228, 717] width 682 height 52
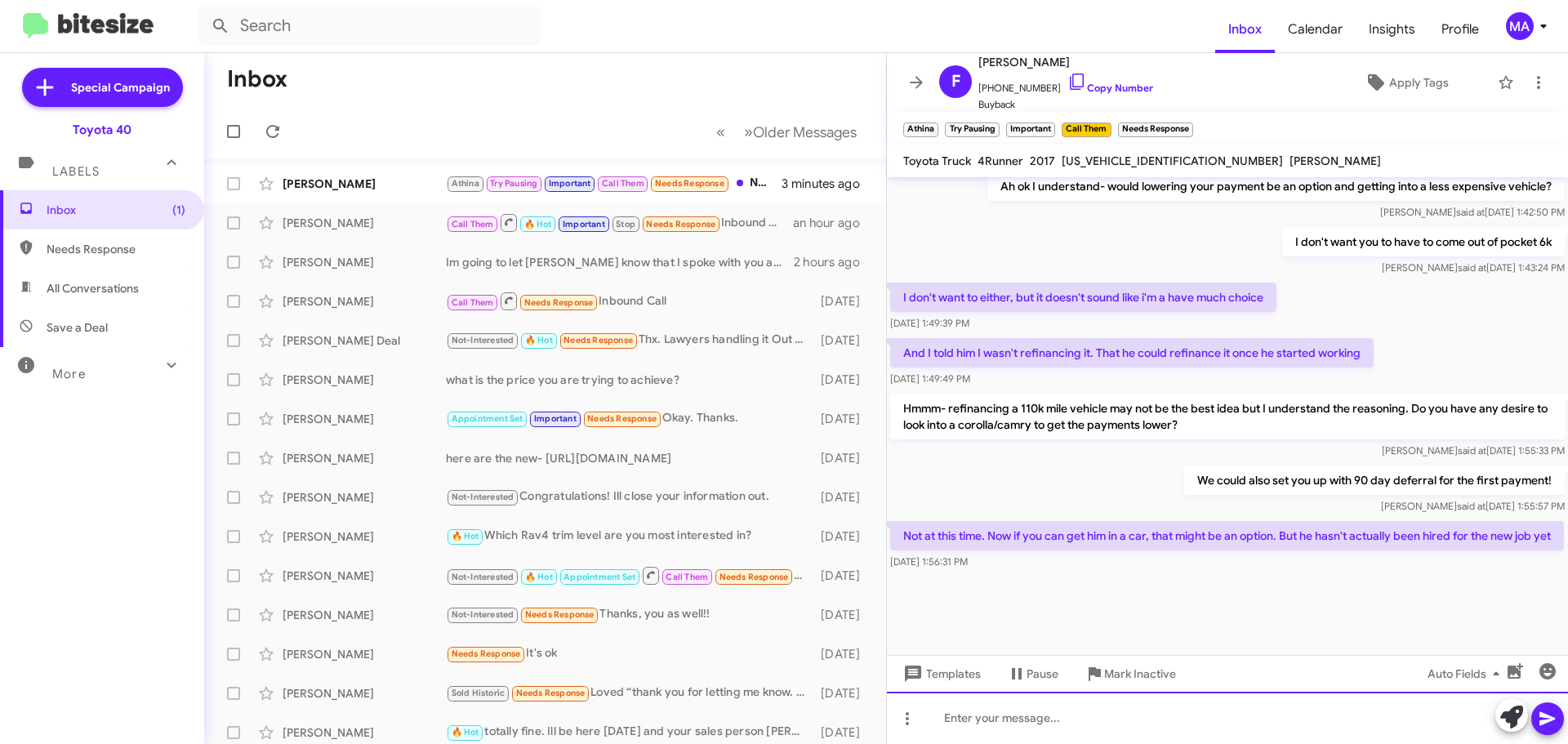
scroll to position [796, 0]
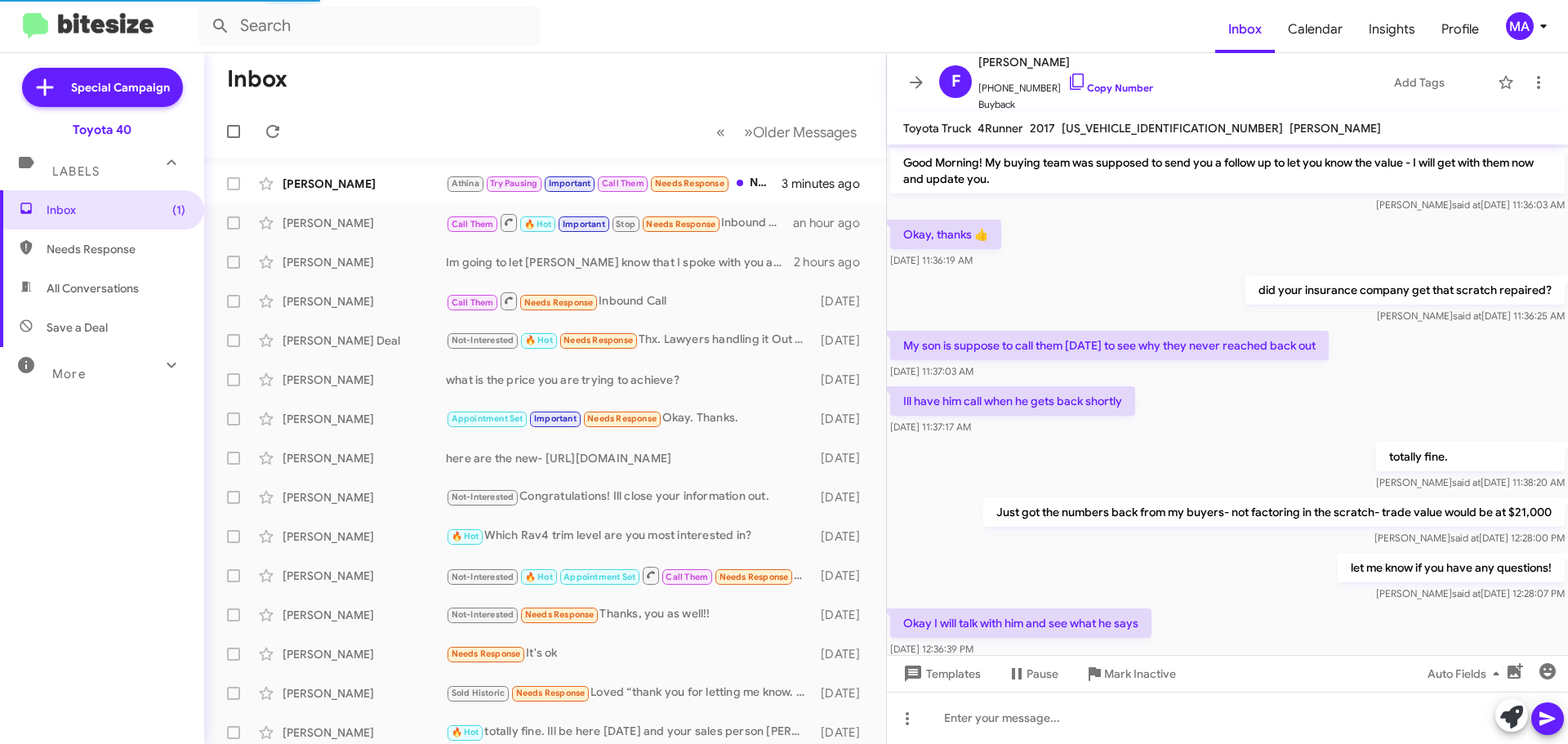
scroll to position [763, 0]
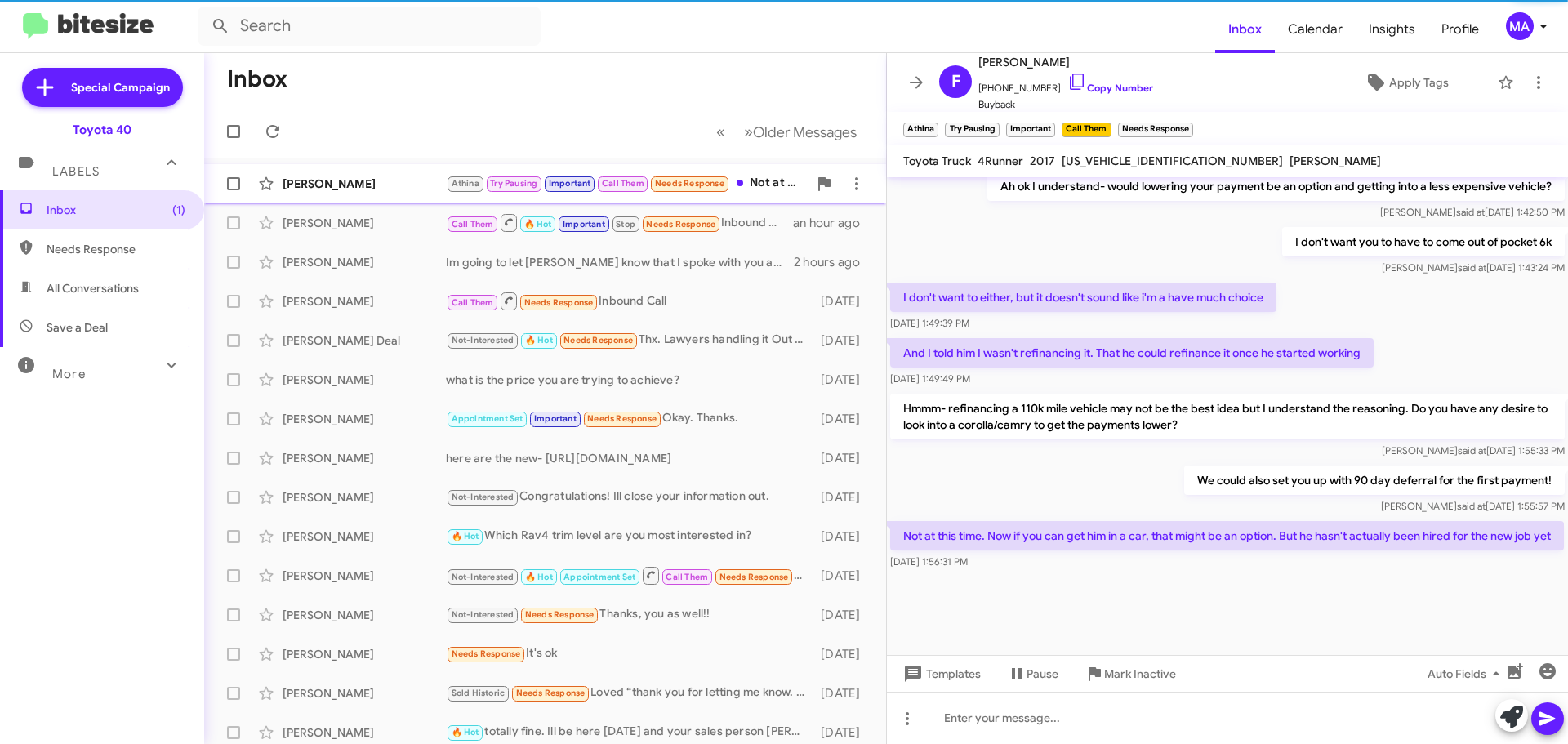
click at [786, 189] on div "Athina Try Pausing Important Call Them Needs Response Not at this time. Now if …" at bounding box center [626, 183] width 362 height 19
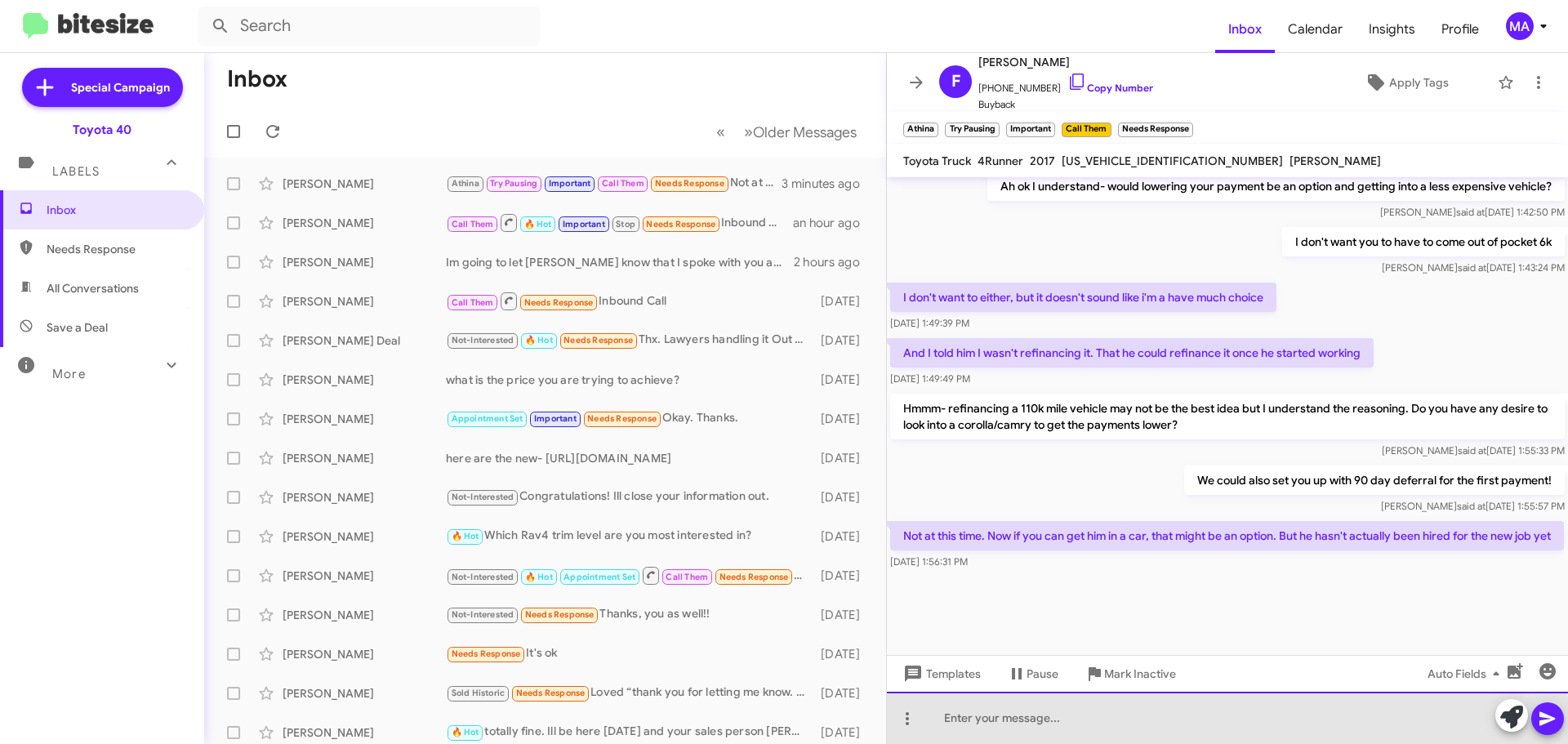
click at [1008, 728] on div at bounding box center [1228, 717] width 682 height 52
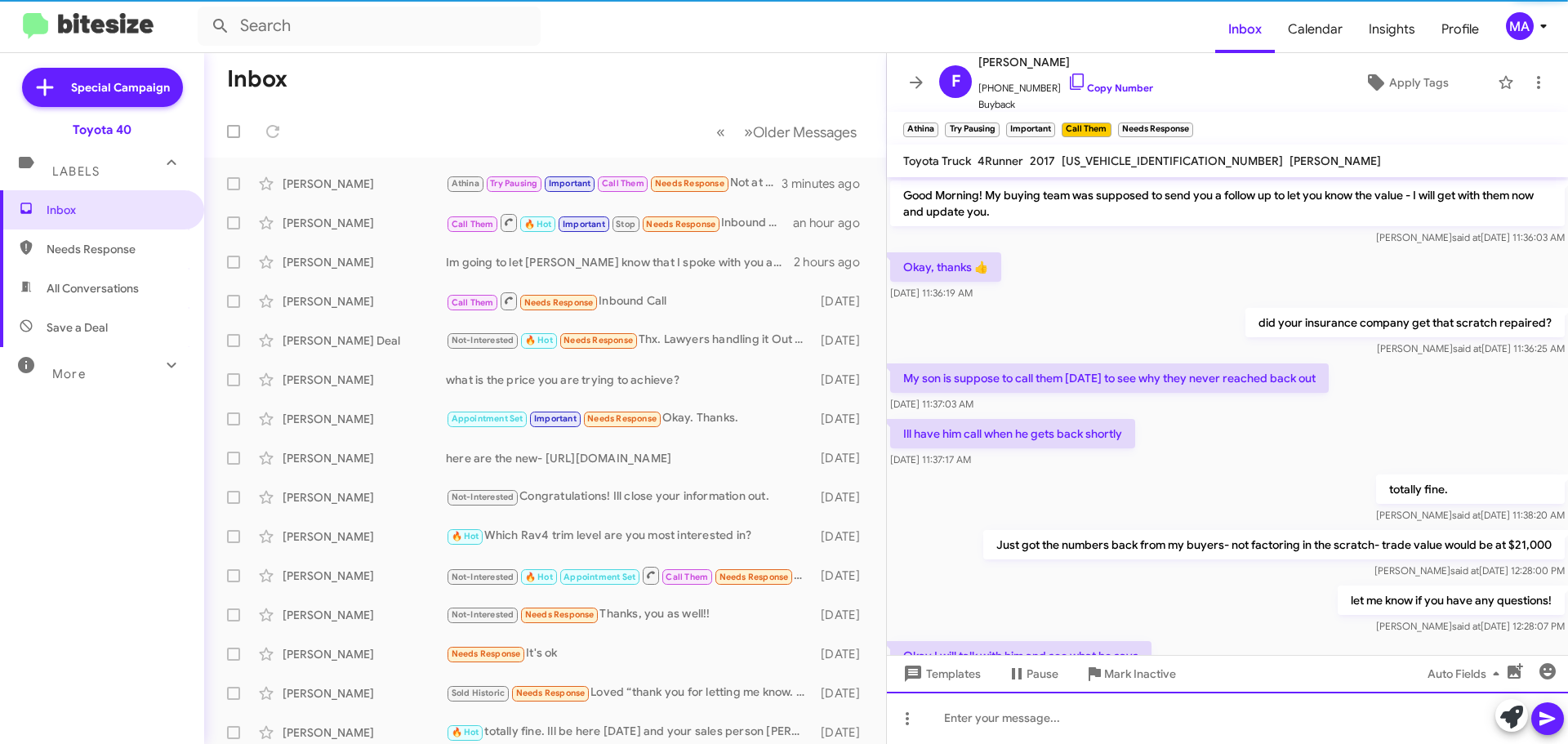
scroll to position [82, 0]
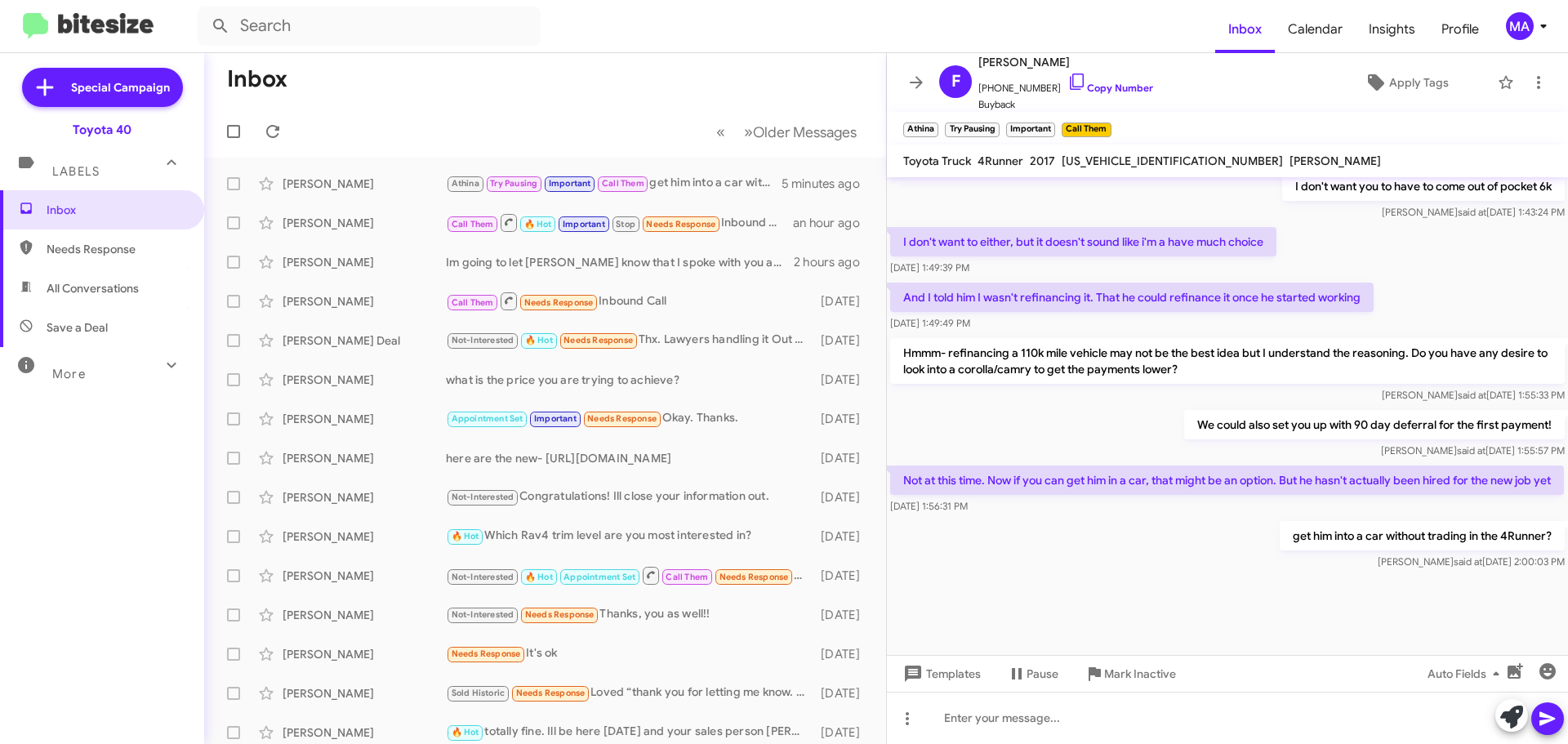
scroll to position [780, 0]
